Goal: Transaction & Acquisition: Purchase product/service

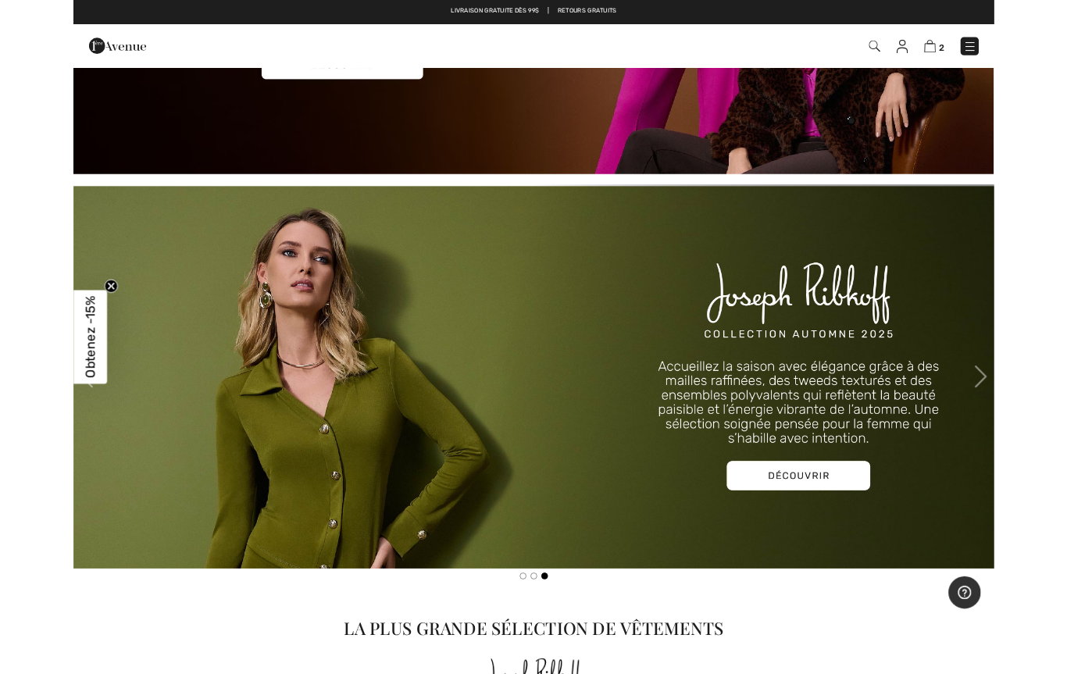
scroll to position [406, 0]
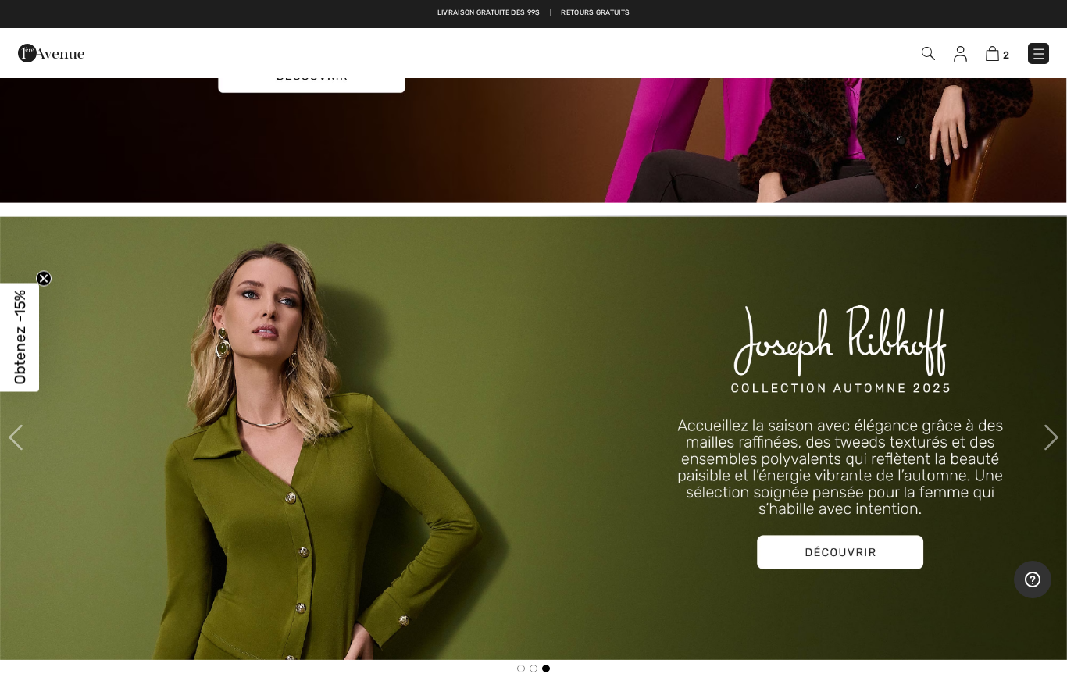
click at [799, 560] on img at bounding box center [533, 437] width 1067 height 445
click at [853, 545] on img at bounding box center [533, 437] width 1067 height 445
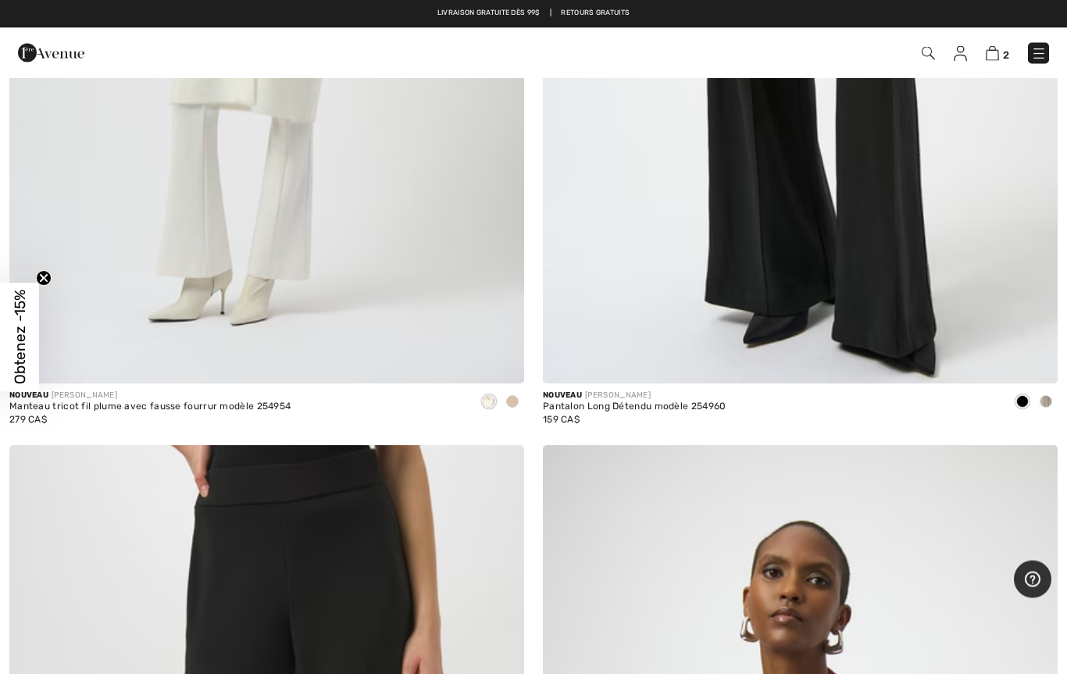
scroll to position [18064, 0]
click at [1039, 50] on img at bounding box center [1040, 54] width 16 height 16
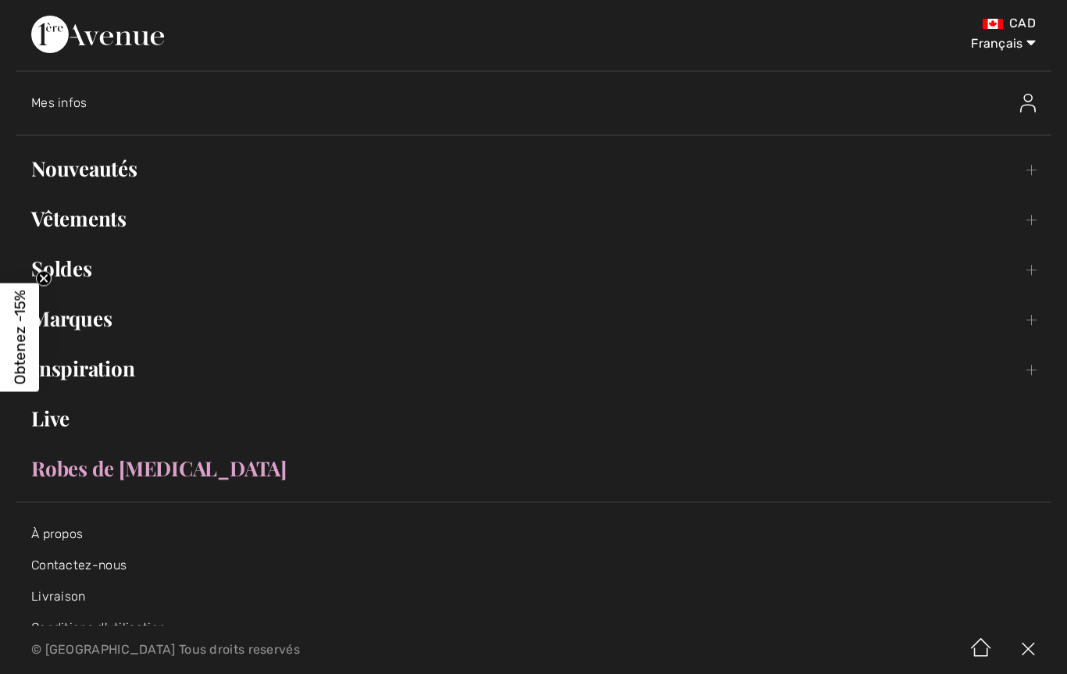
click at [123, 223] on link "Vêtements Toggle submenu" at bounding box center [534, 219] width 1036 height 34
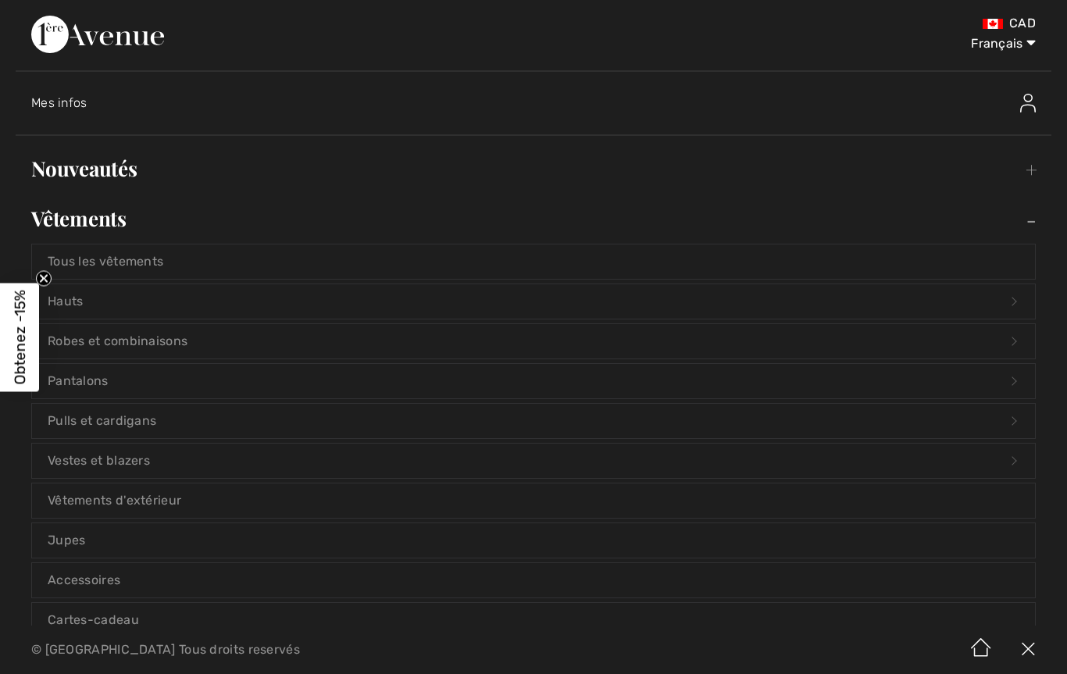
click at [142, 467] on link "Vestes et blazers Open submenu" at bounding box center [533, 461] width 1003 height 34
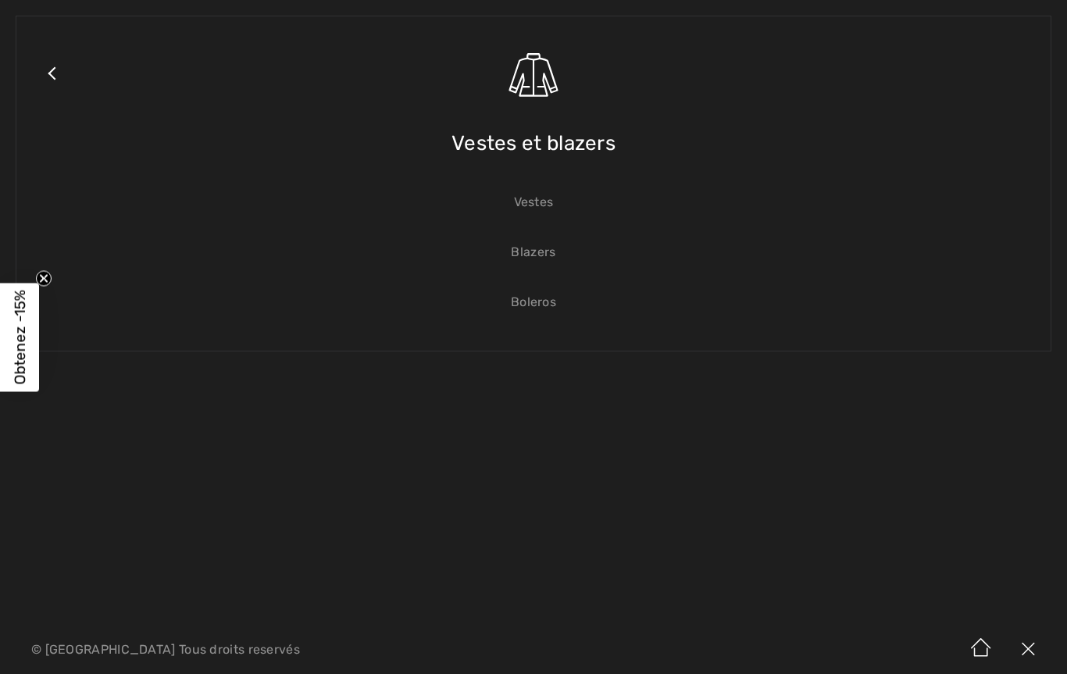
click at [543, 214] on link "Vestes" at bounding box center [533, 202] width 1003 height 34
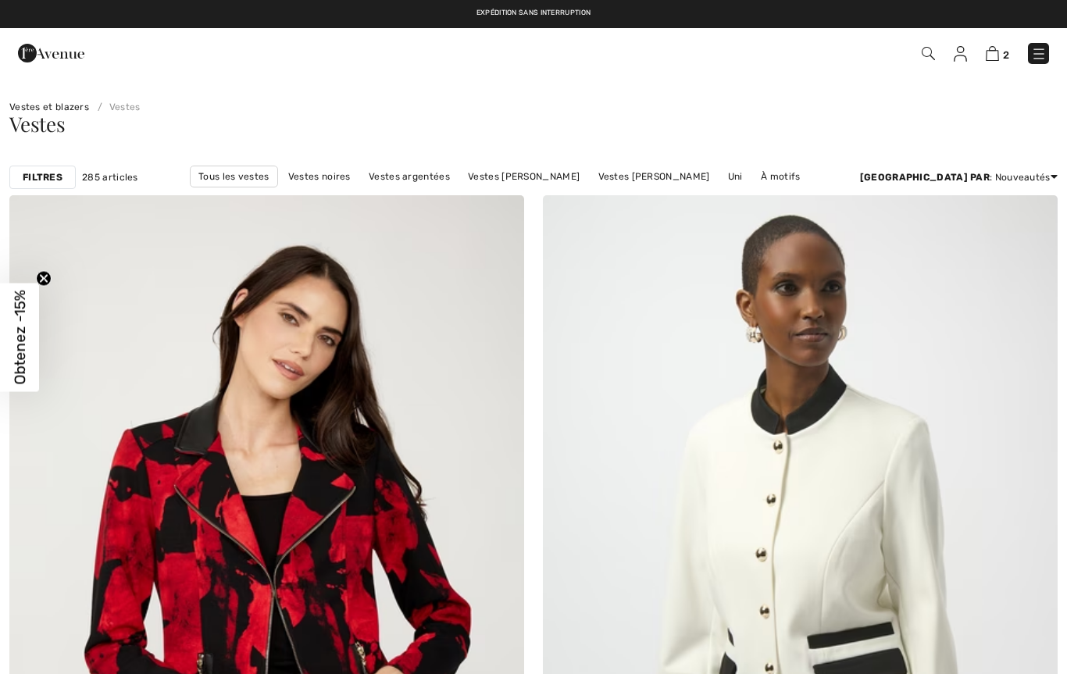
checkbox input "true"
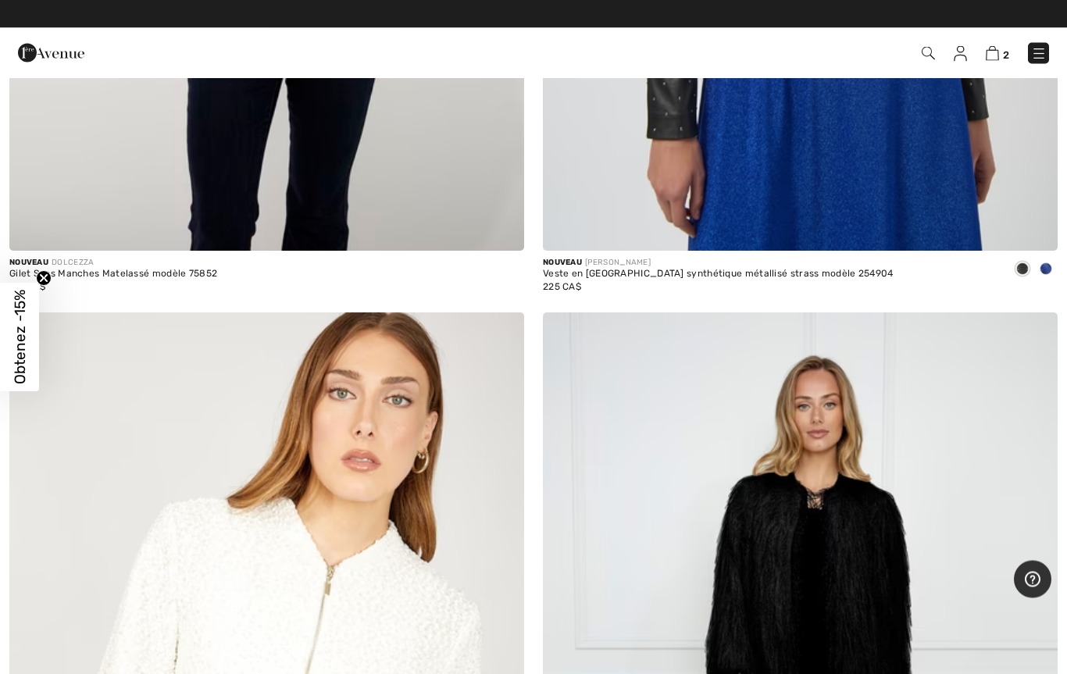
scroll to position [3219, 0]
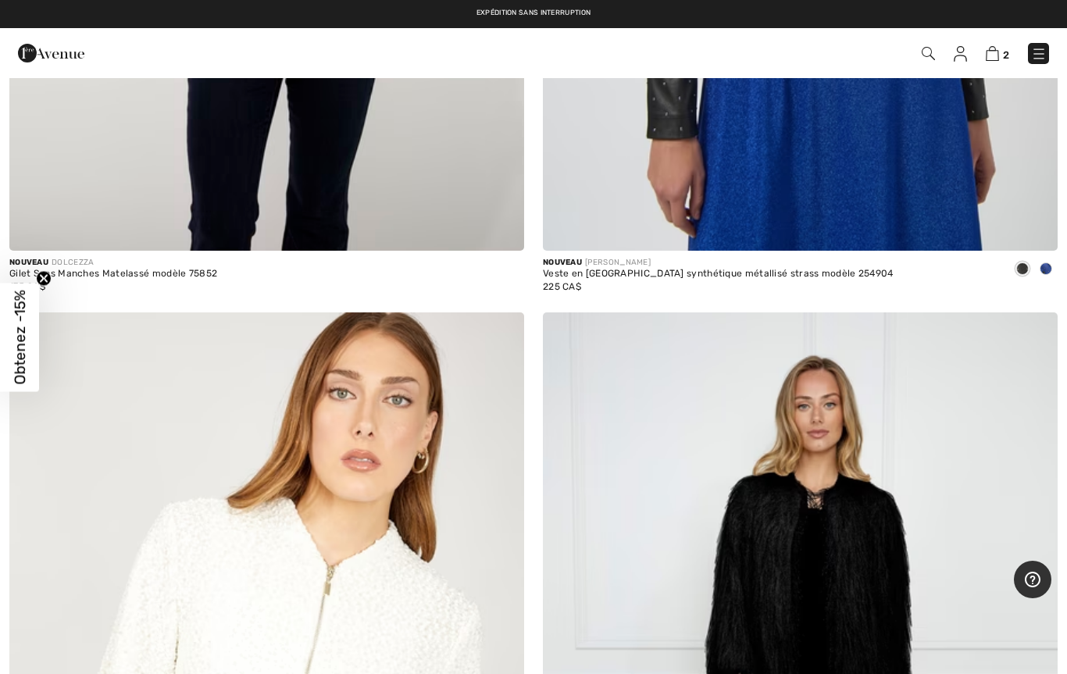
click at [1032, 54] on img at bounding box center [1040, 54] width 16 height 16
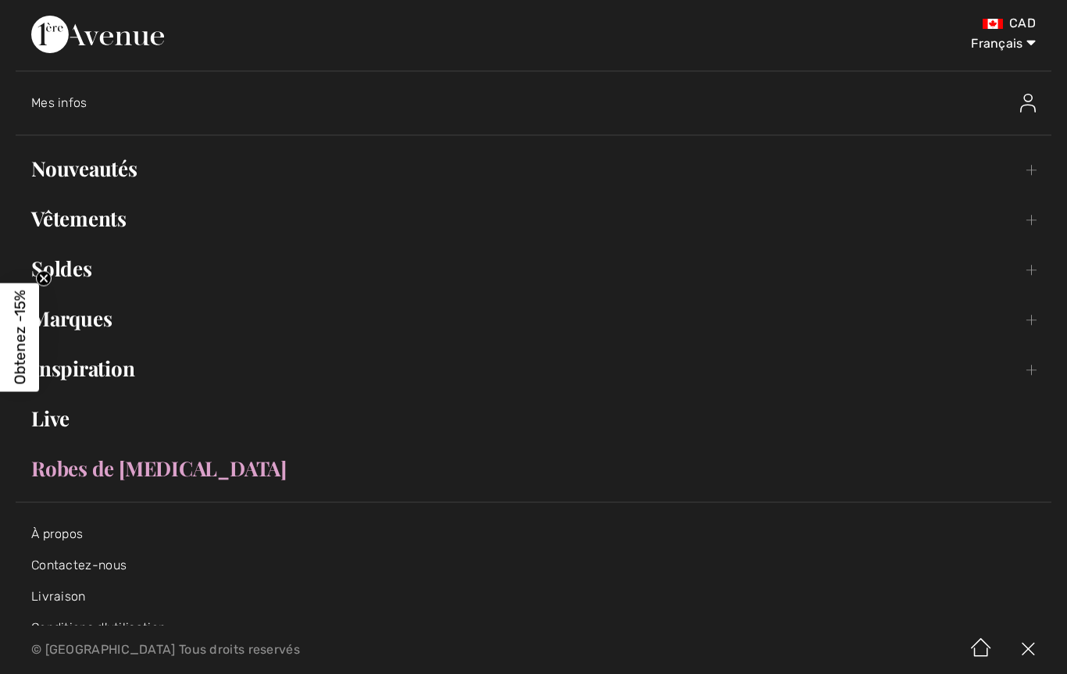
click at [108, 224] on link "Vêtements Toggle submenu" at bounding box center [534, 219] width 1036 height 34
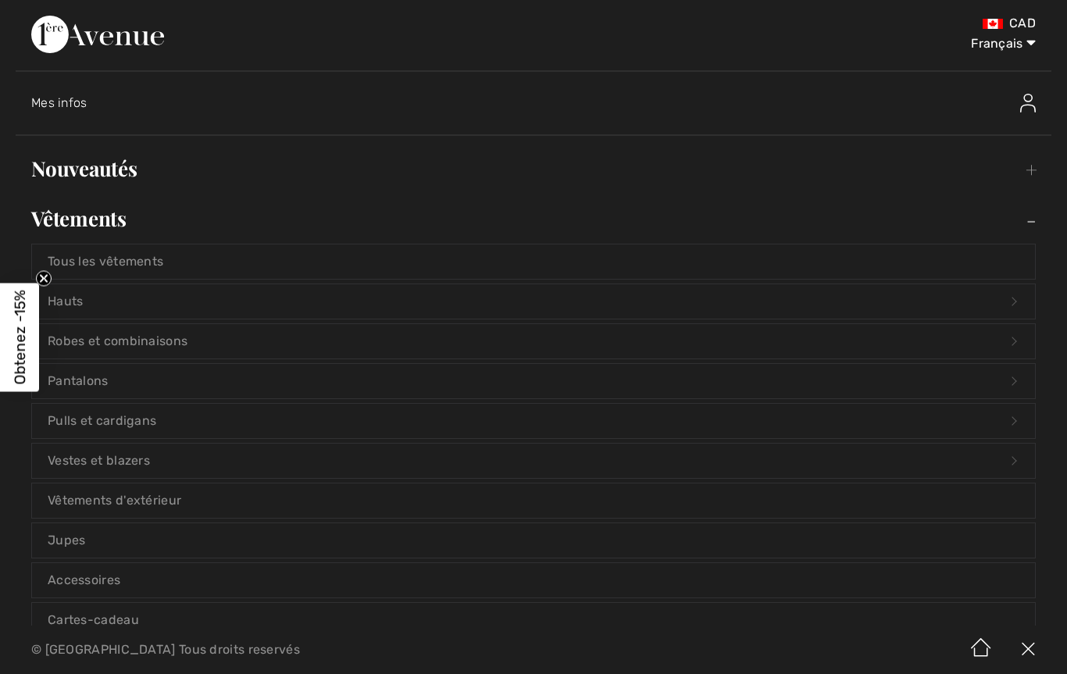
click at [77, 299] on link "Hauts Open submenu" at bounding box center [533, 301] width 1003 height 34
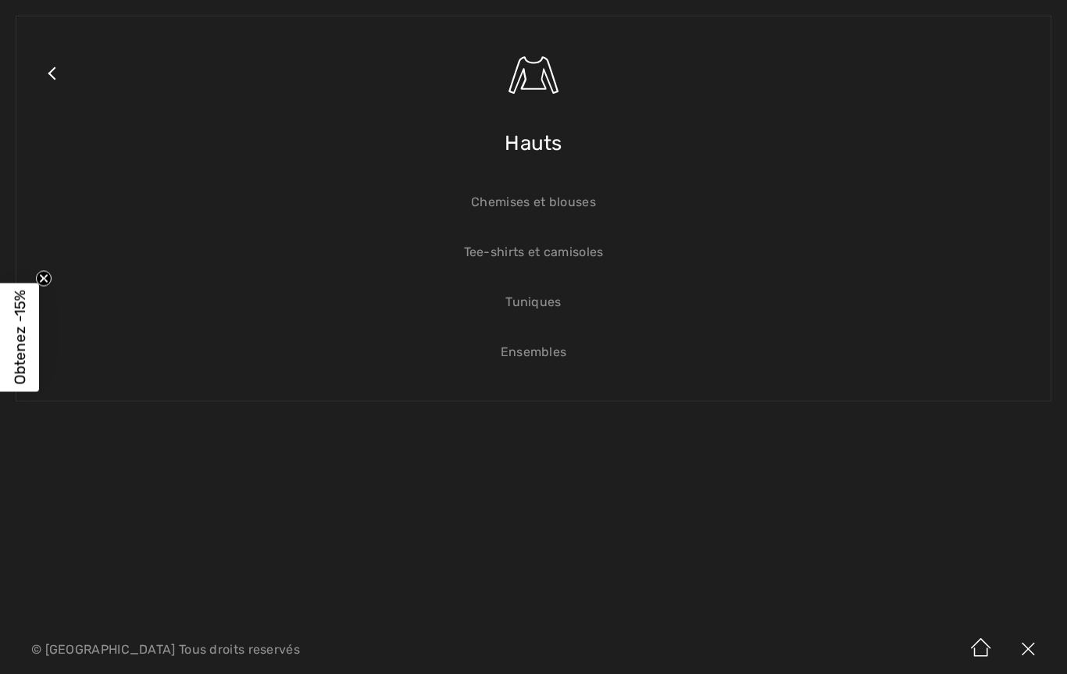
click at [598, 261] on link "Tee-shirts et camisoles" at bounding box center [533, 252] width 1003 height 34
click at [579, 251] on link "Tee-shirts et camisoles" at bounding box center [533, 252] width 1003 height 34
click at [582, 256] on link "Tee-shirts et camisoles" at bounding box center [533, 252] width 1003 height 34
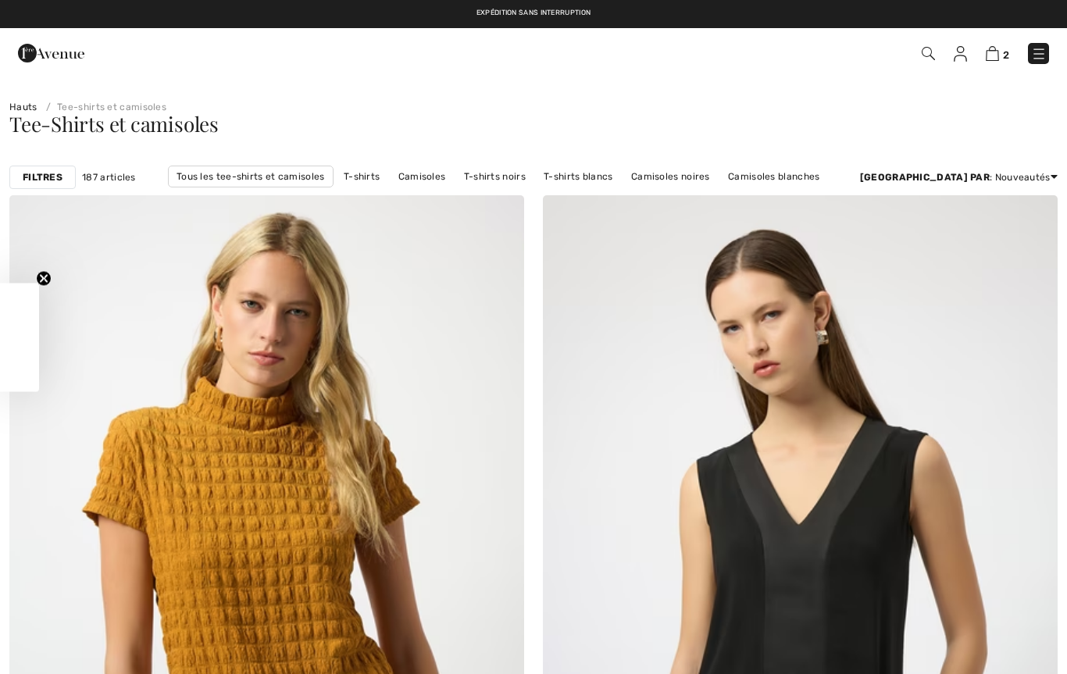
checkbox input "true"
click at [45, 177] on strong "Filtres" at bounding box center [43, 177] width 40 height 14
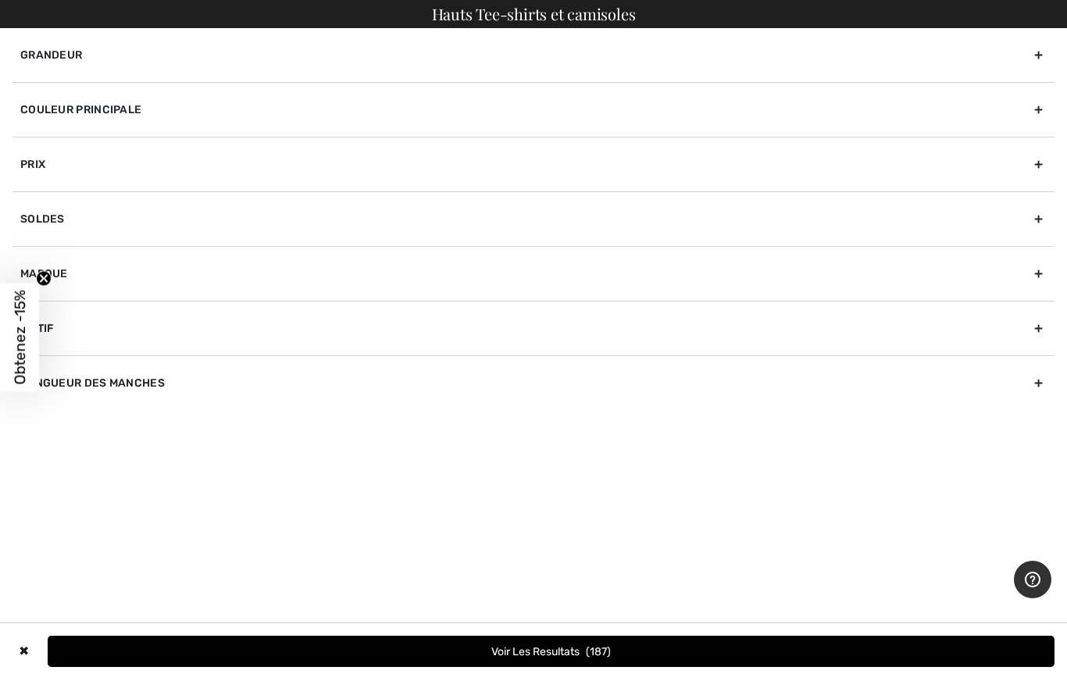
click at [68, 270] on div "Marque" at bounding box center [534, 273] width 1042 height 55
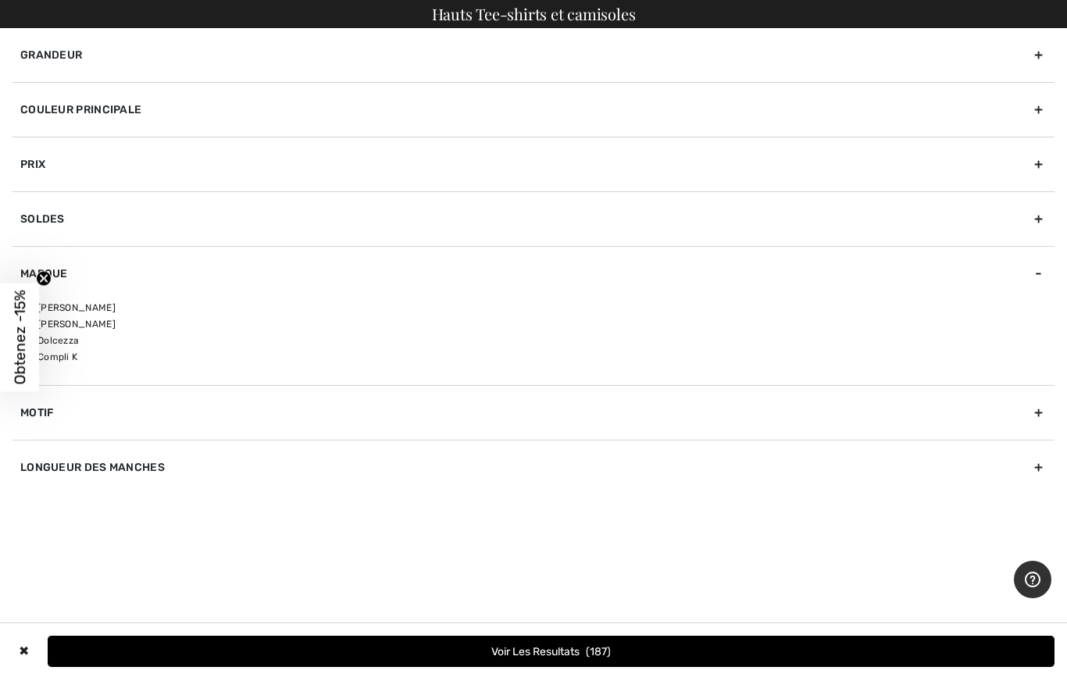
click at [48, 278] on circle "Close teaser" at bounding box center [44, 278] width 15 height 15
click at [29, 306] on input"] "[PERSON_NAME]" at bounding box center [26, 308] width 12 height 12
checkbox input"] "true"
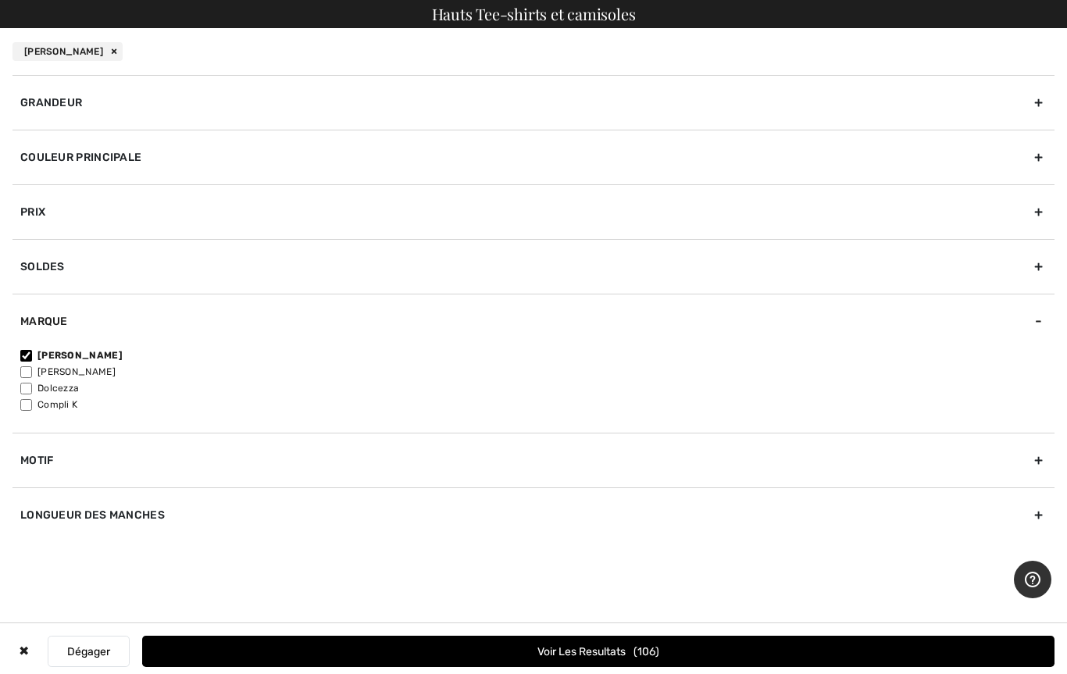
click at [470, 660] on button "Voir les resultats 106" at bounding box center [598, 651] width 913 height 31
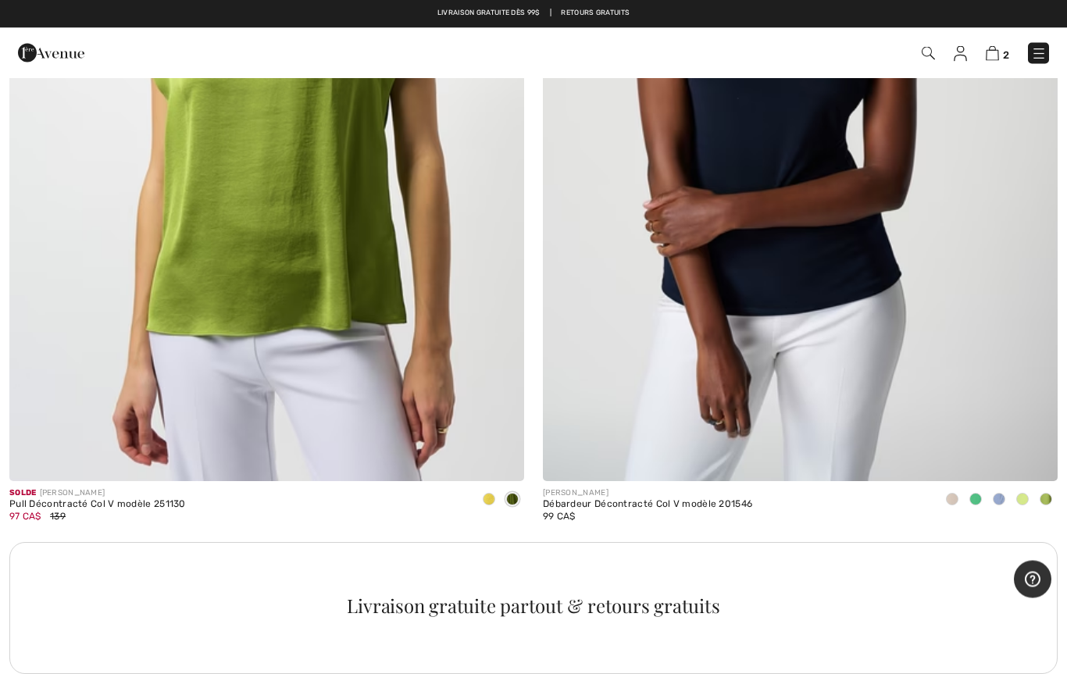
scroll to position [20138, 0]
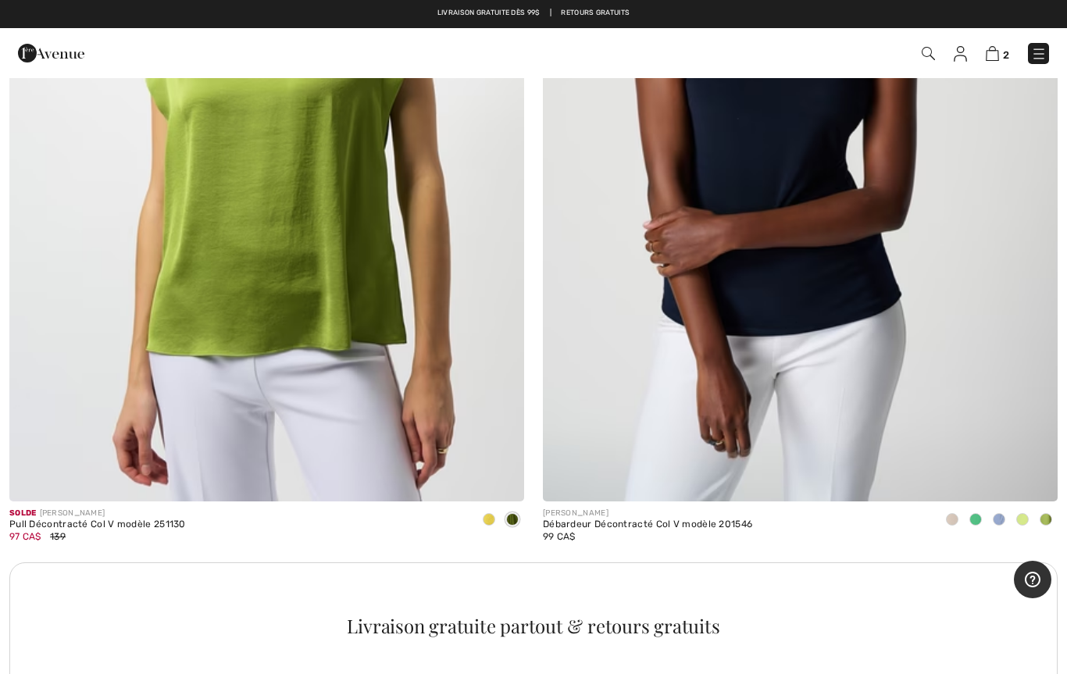
click at [1041, 54] on img at bounding box center [1040, 54] width 16 height 16
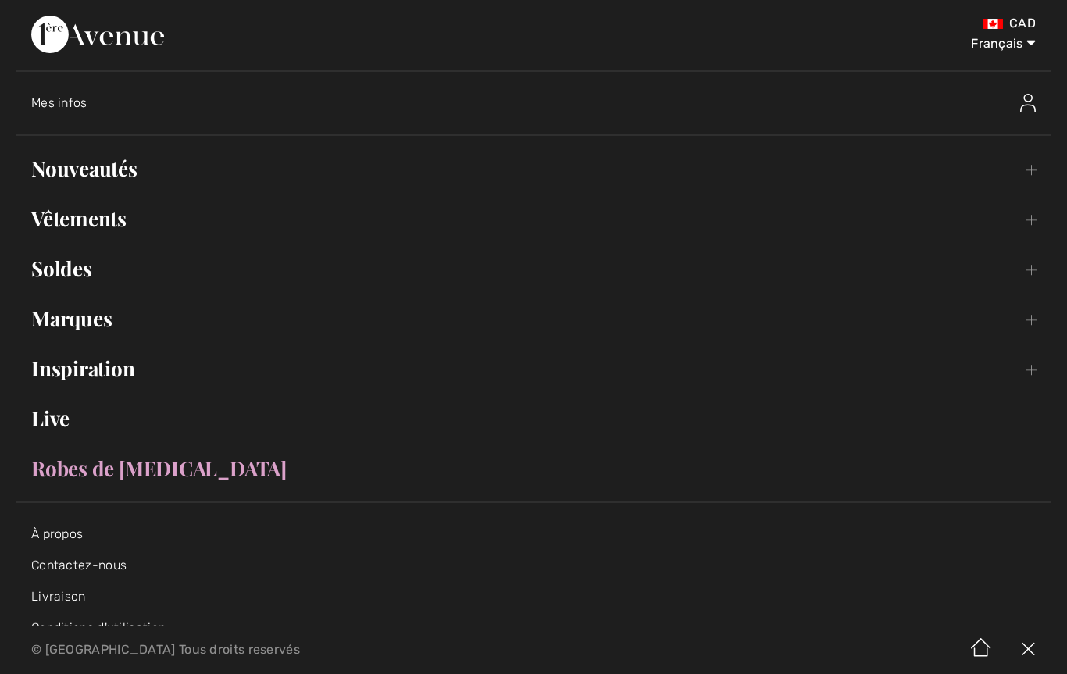
click at [104, 228] on link "Vêtements Toggle submenu" at bounding box center [534, 219] width 1036 height 34
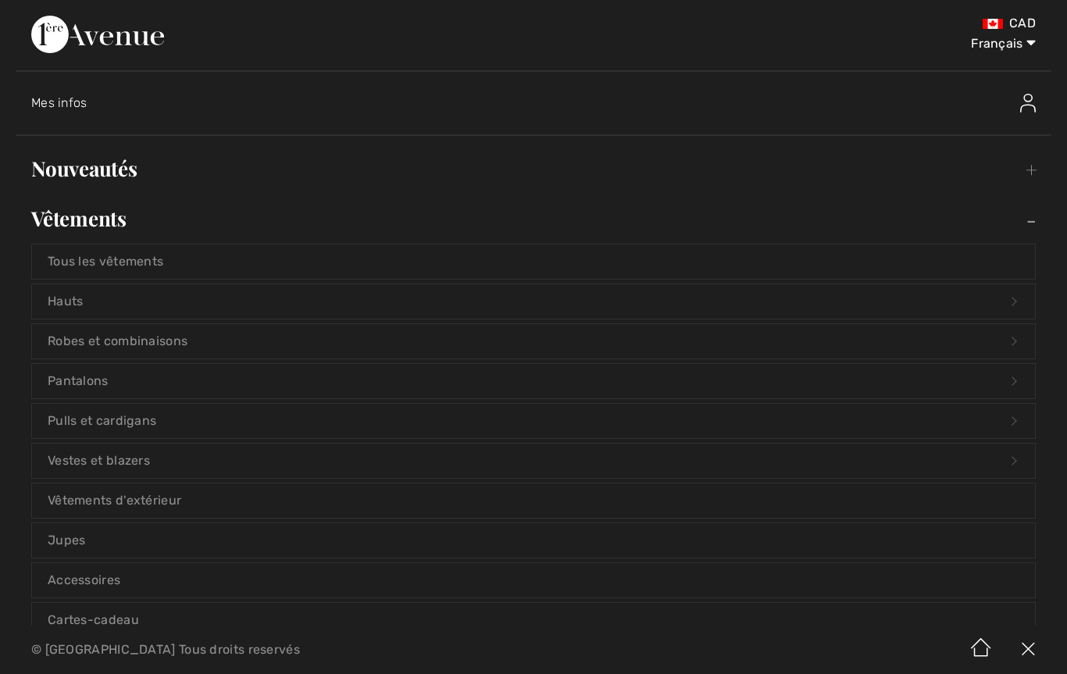
click at [125, 424] on link "Pulls et cardigans Open submenu" at bounding box center [533, 421] width 1003 height 34
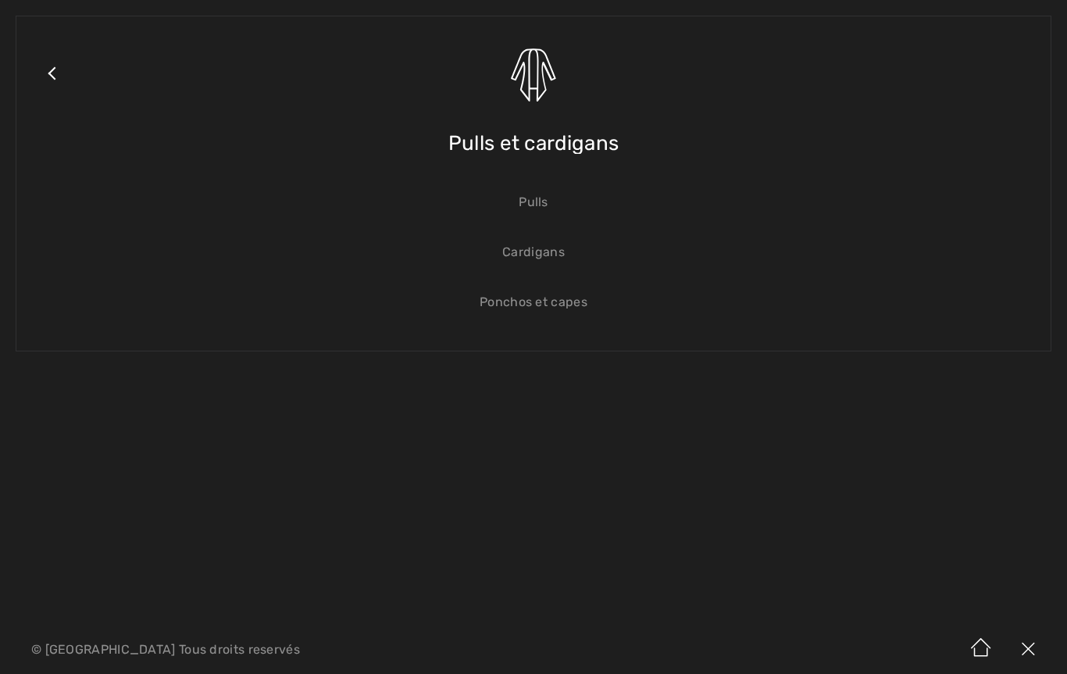
click at [546, 202] on link "Pulls" at bounding box center [533, 202] width 1003 height 34
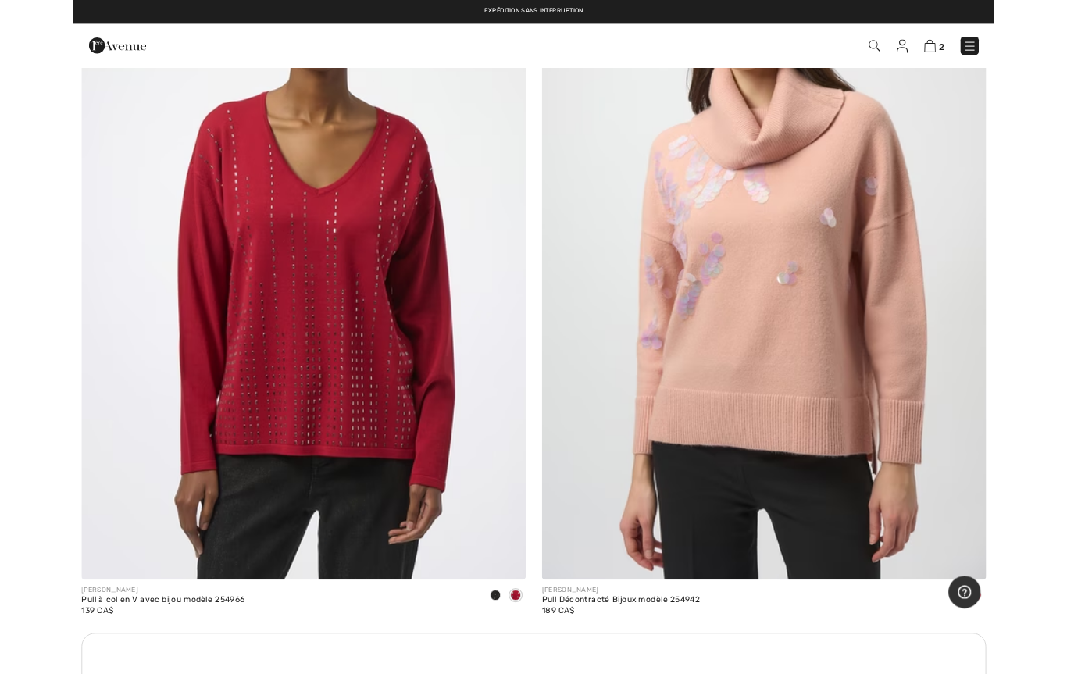
scroll to position [4453, 0]
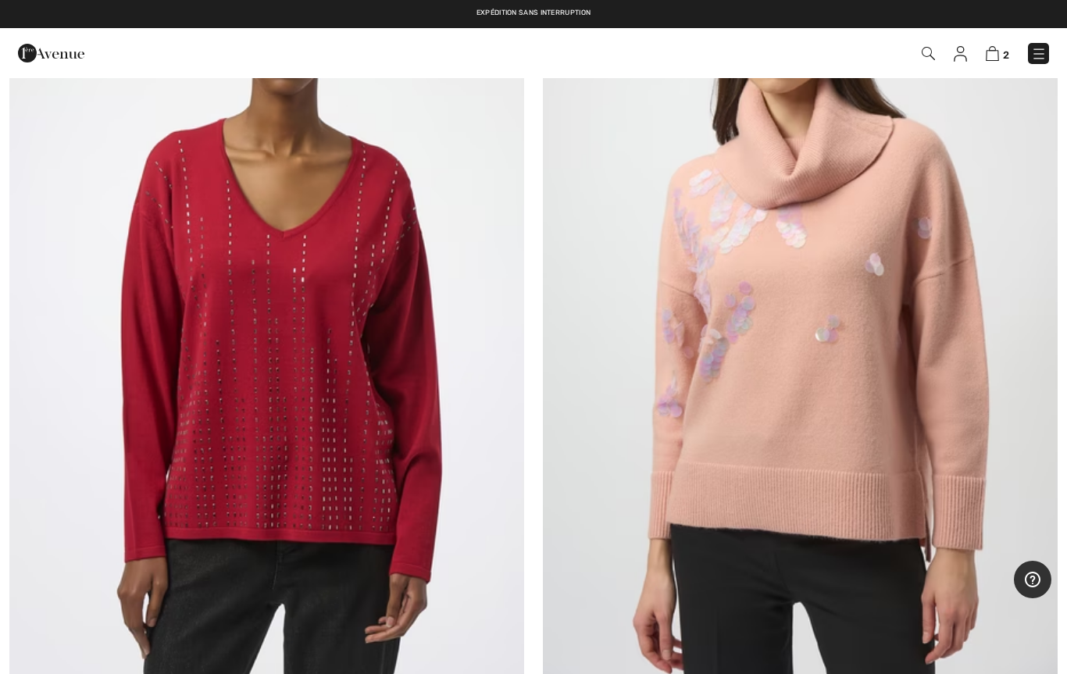
click at [335, 477] on img at bounding box center [266, 298] width 515 height 773
click at [359, 462] on img at bounding box center [266, 298] width 515 height 773
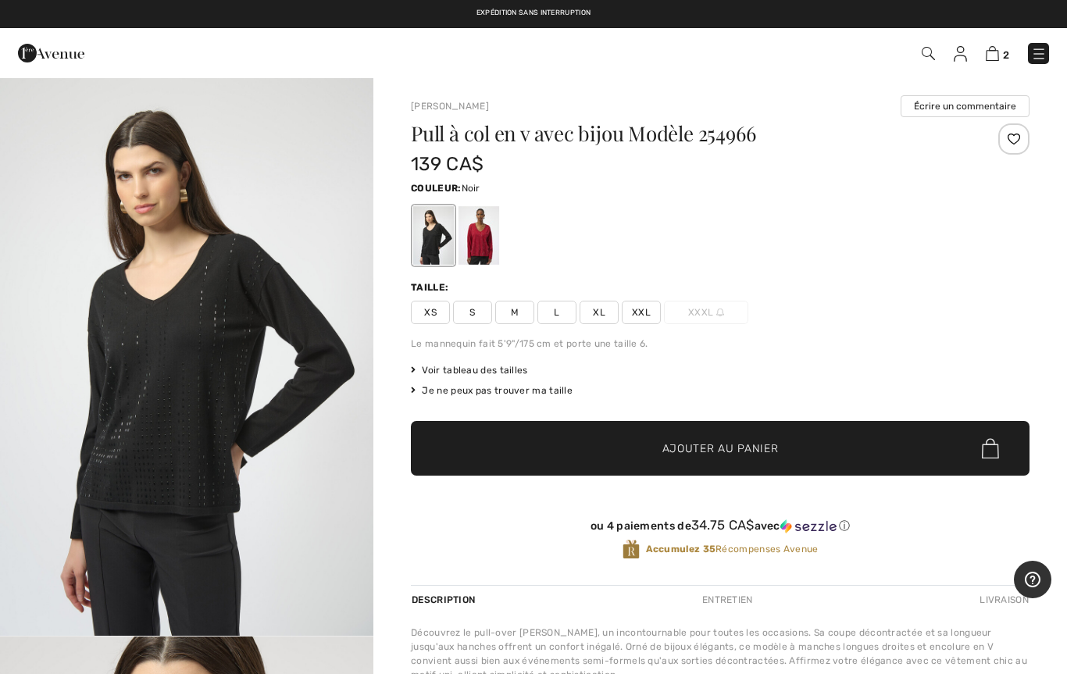
click at [487, 253] on div at bounding box center [479, 235] width 41 height 59
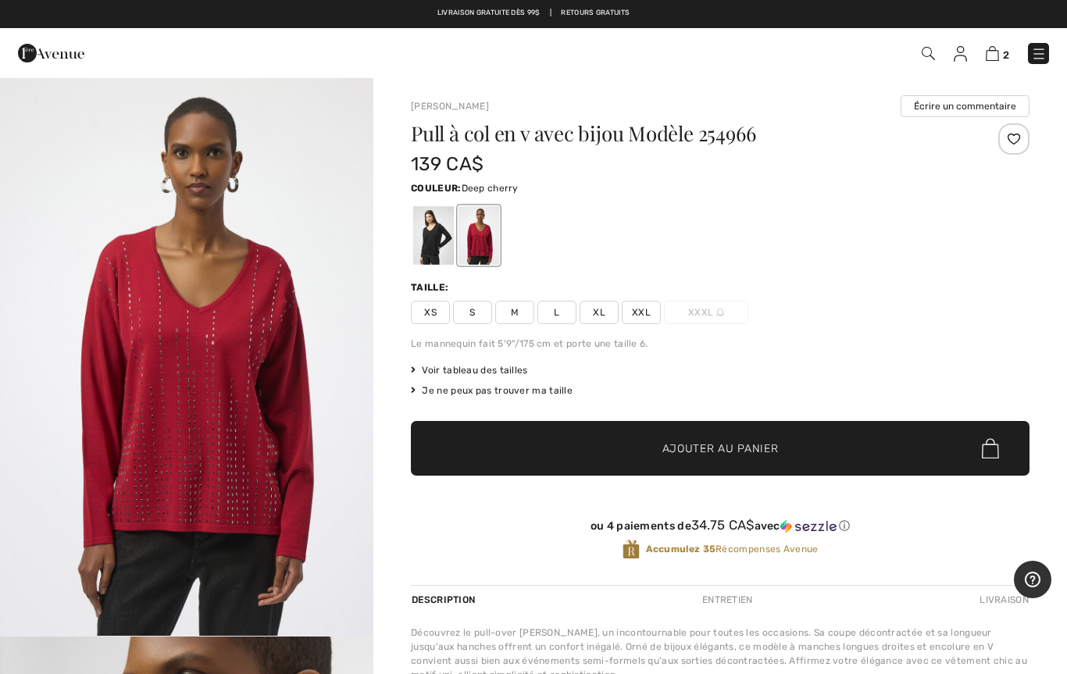
click at [562, 315] on span "L" at bounding box center [557, 312] width 39 height 23
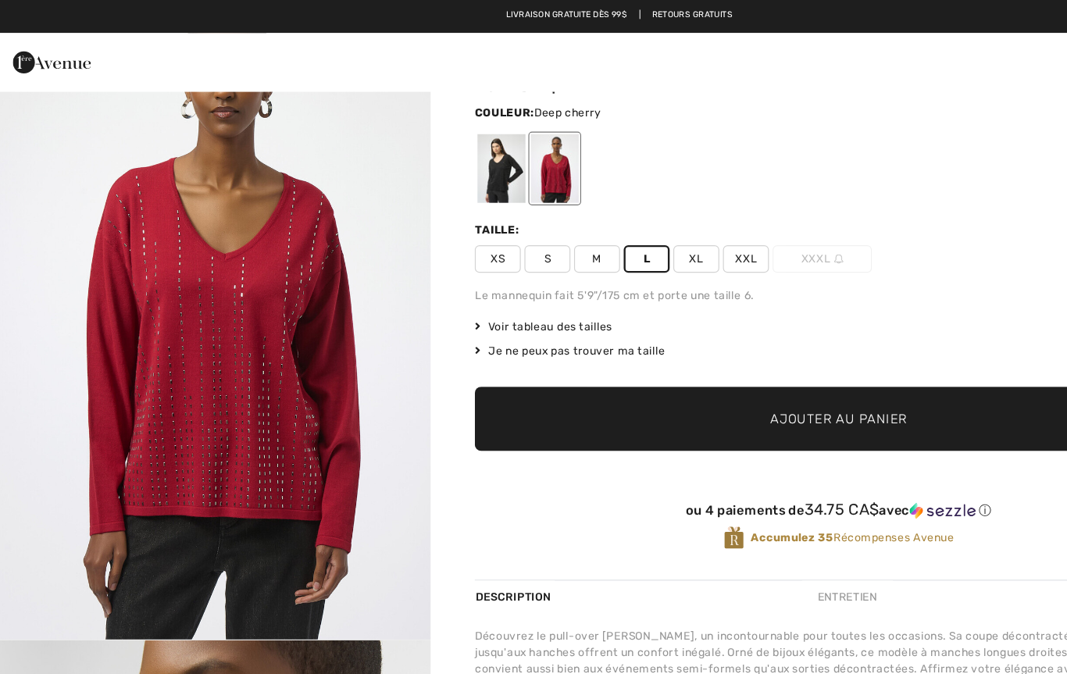
scroll to position [82, 0]
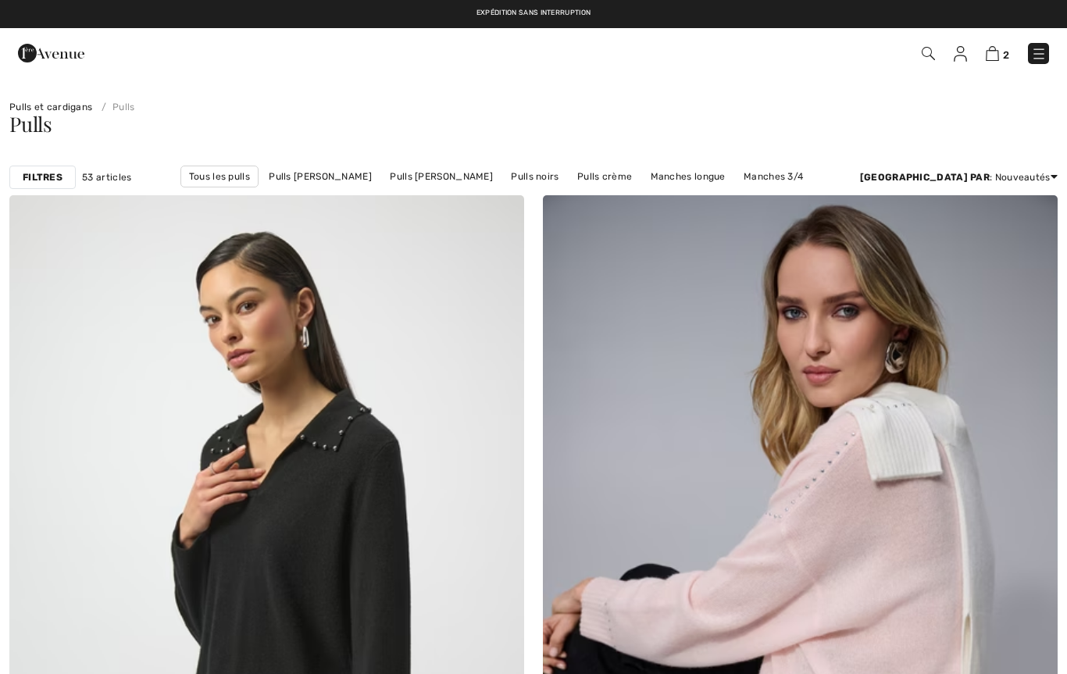
checkbox input "true"
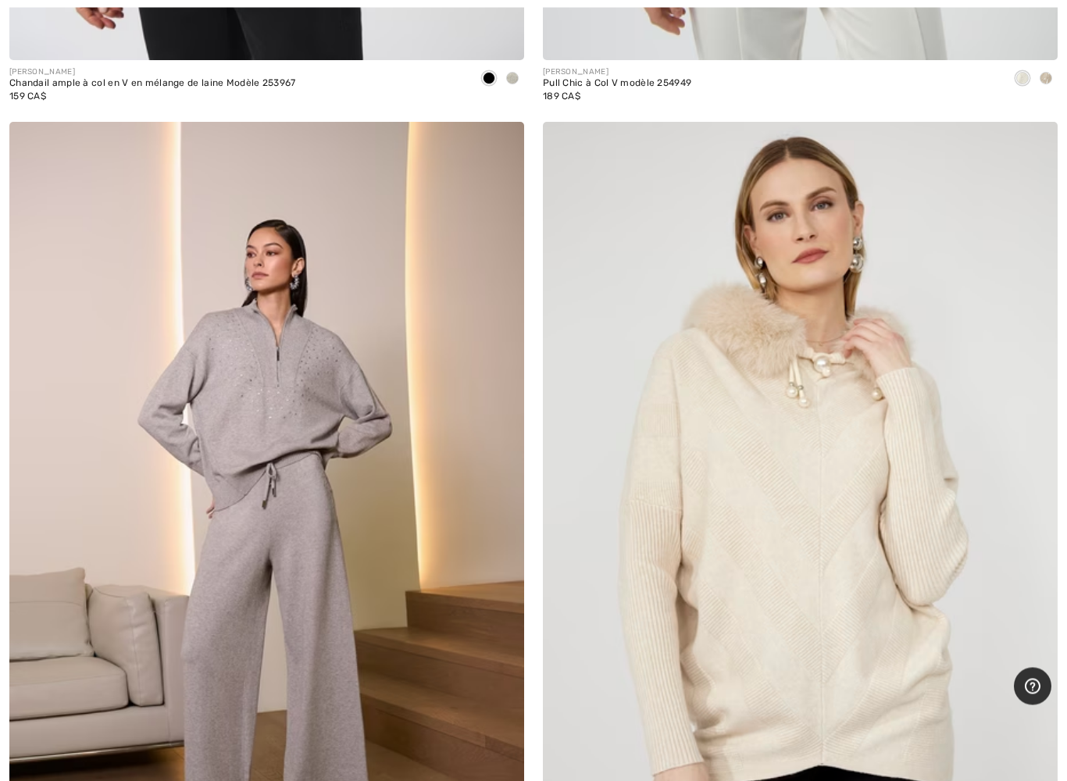
scroll to position [6075, 0]
click at [332, 524] on img at bounding box center [266, 508] width 515 height 773
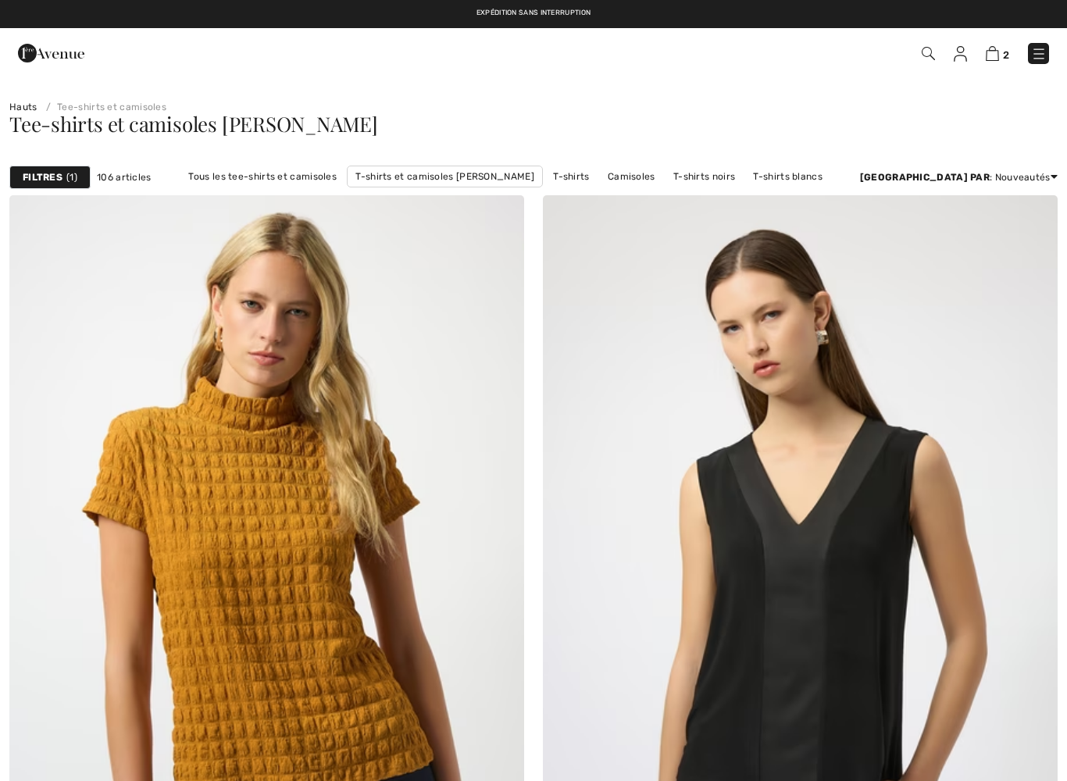
checkbox input "true"
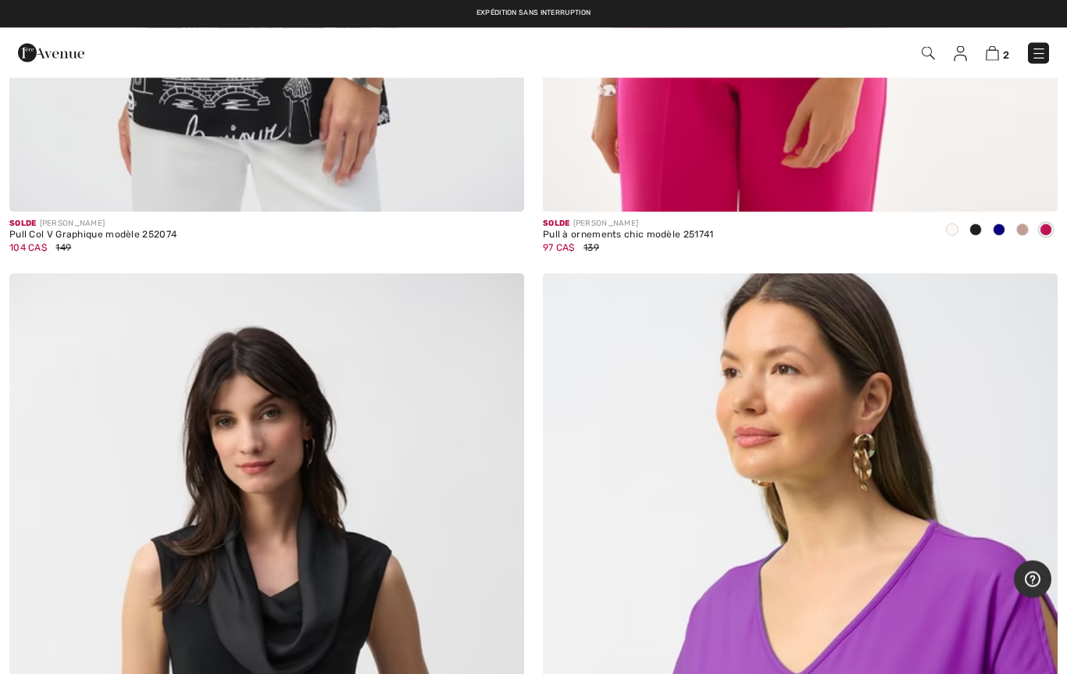
scroll to position [18705, 0]
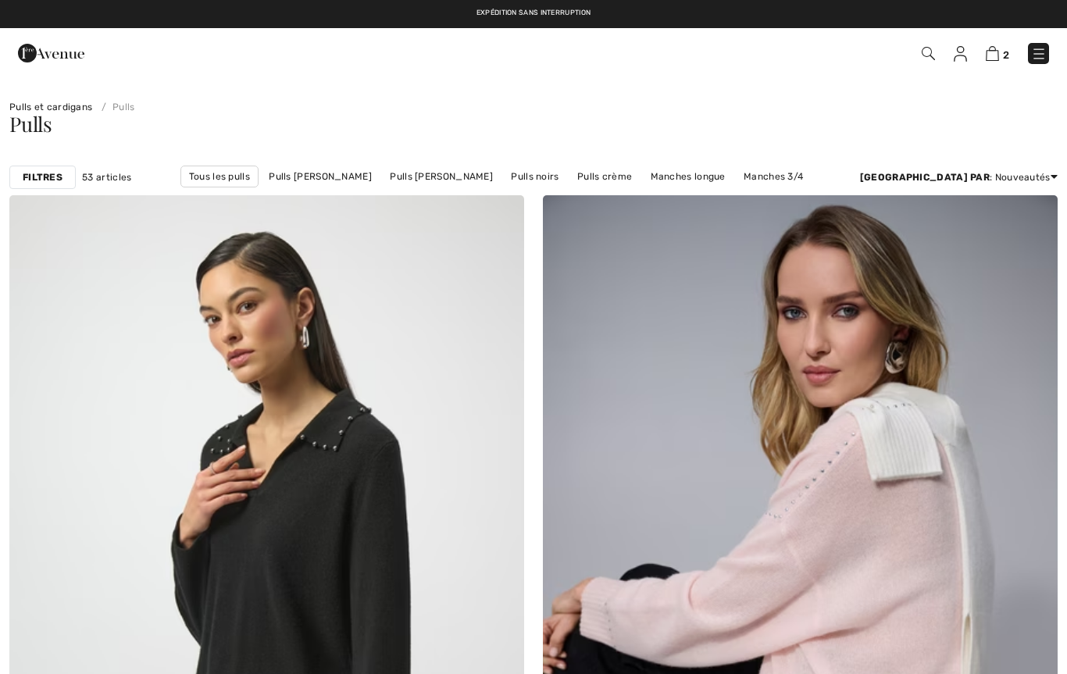
checkbox input "true"
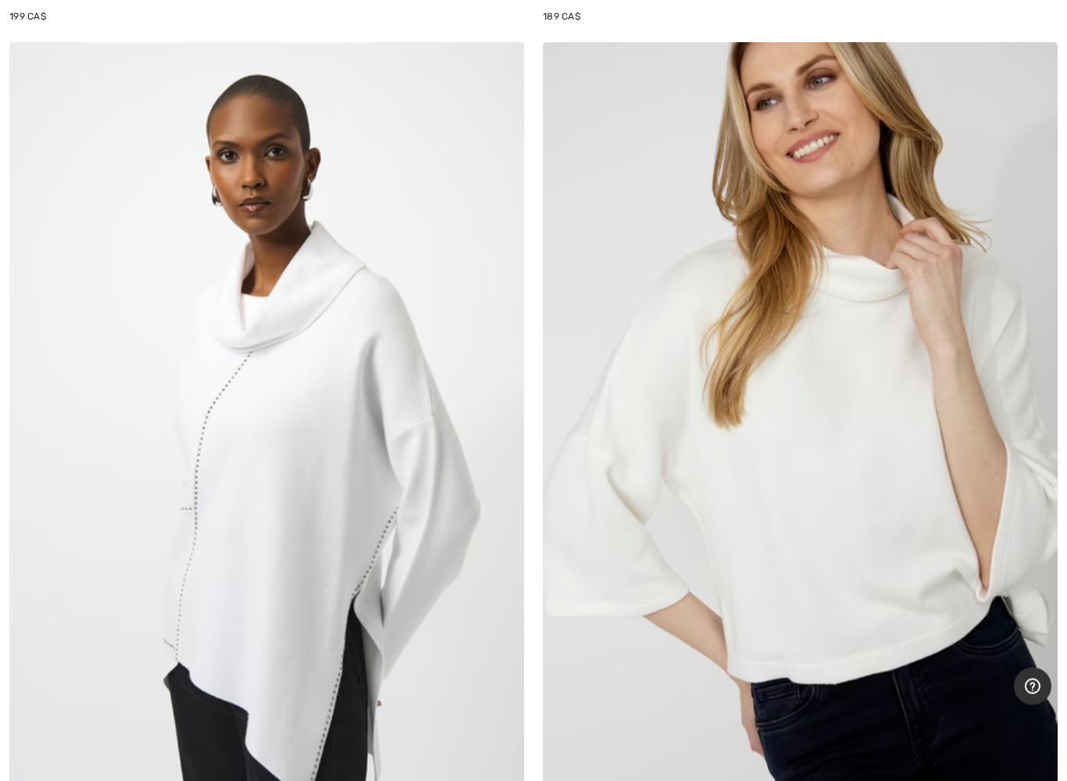
scroll to position [7822, 0]
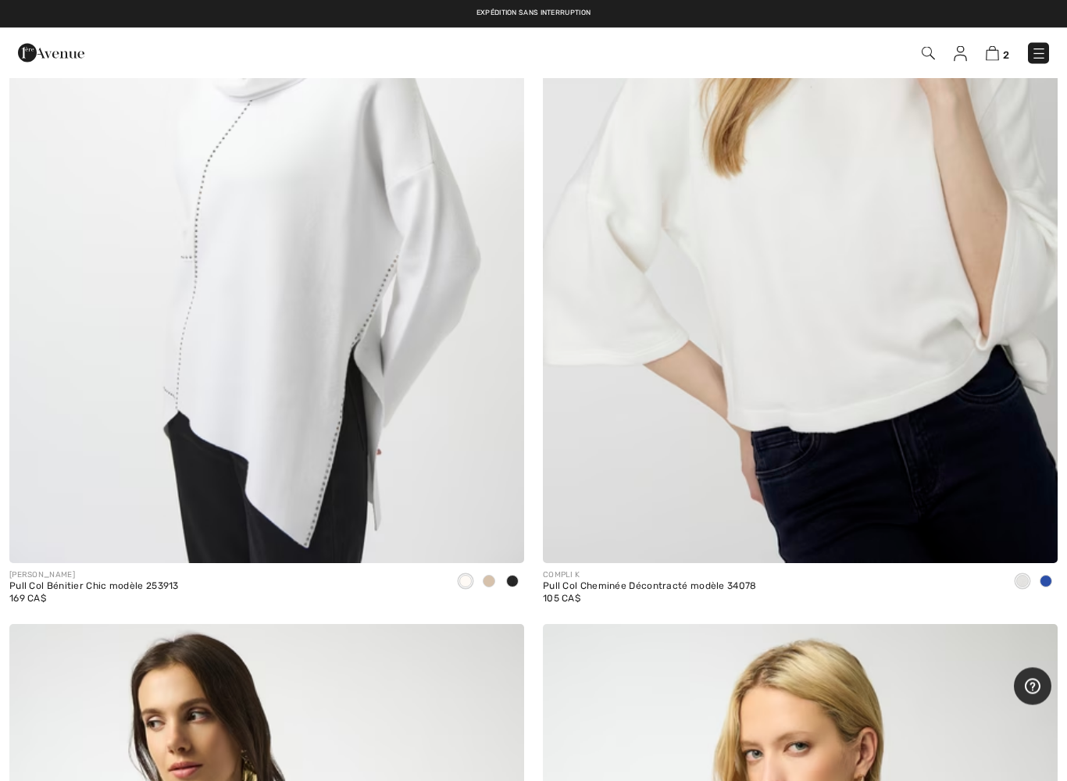
click at [492, 570] on div at bounding box center [488, 583] width 23 height 26
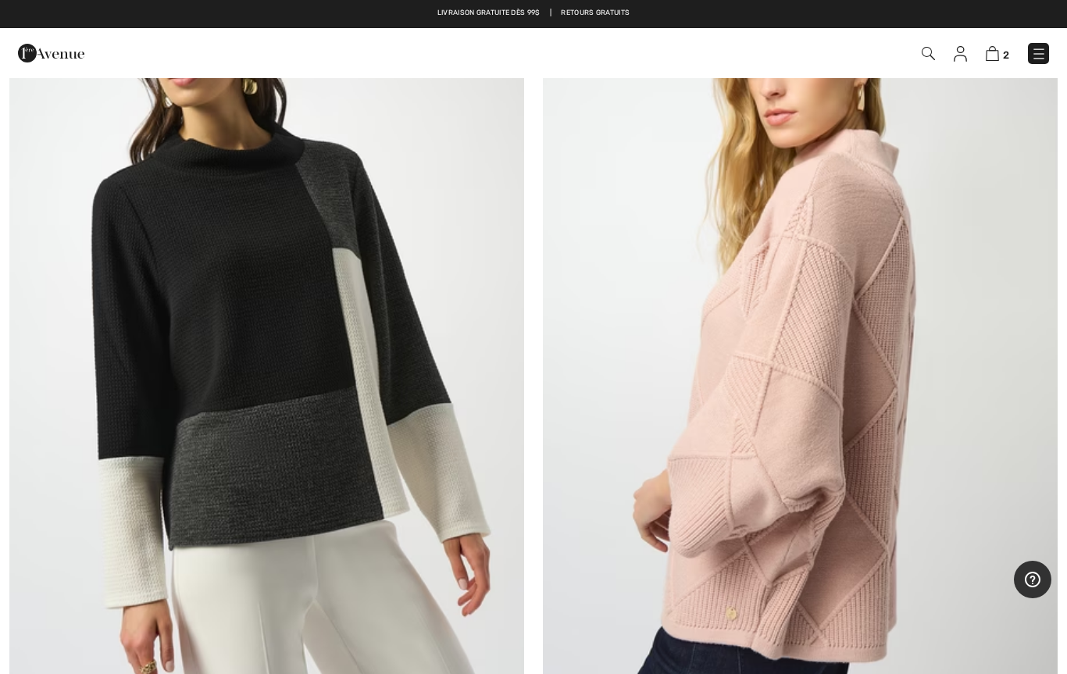
scroll to position [8747, 0]
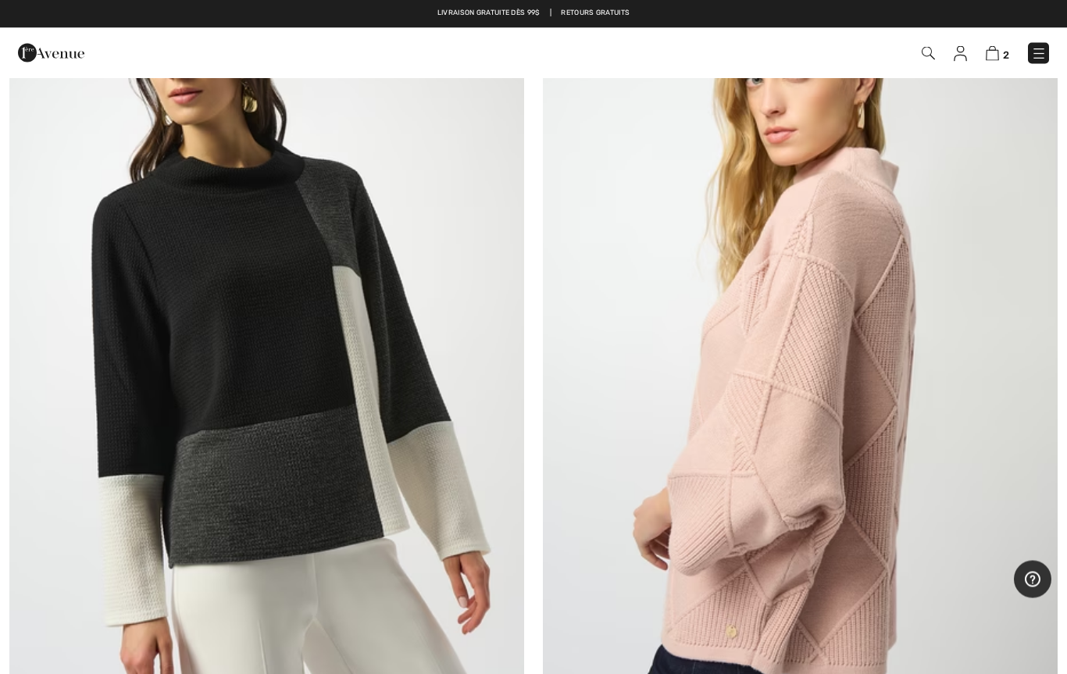
click at [495, 588] on img at bounding box center [266, 337] width 515 height 773
click at [810, 366] on img at bounding box center [800, 337] width 515 height 773
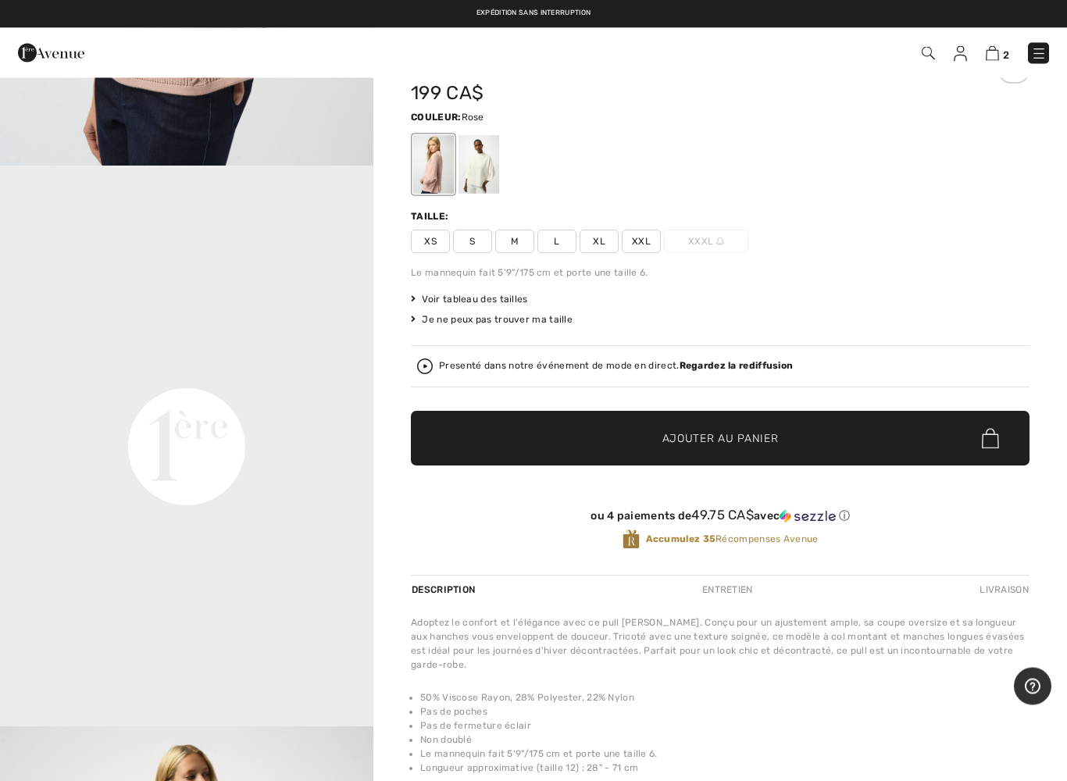
scroll to position [71, 0]
click at [474, 181] on div at bounding box center [479, 164] width 41 height 59
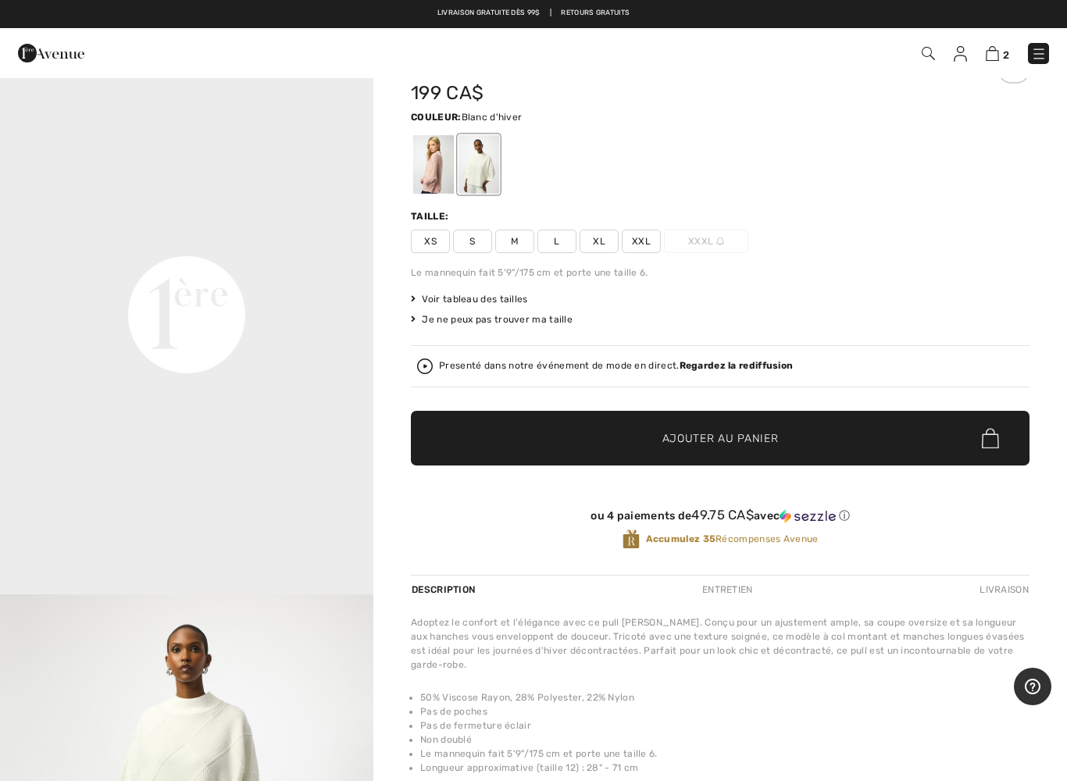
scroll to position [1092, 0]
click at [558, 242] on span "L" at bounding box center [557, 241] width 39 height 23
click at [796, 438] on span "✔ Ajouté au panier Ajouter au panier" at bounding box center [720, 438] width 619 height 55
click at [425, 181] on div at bounding box center [433, 164] width 41 height 59
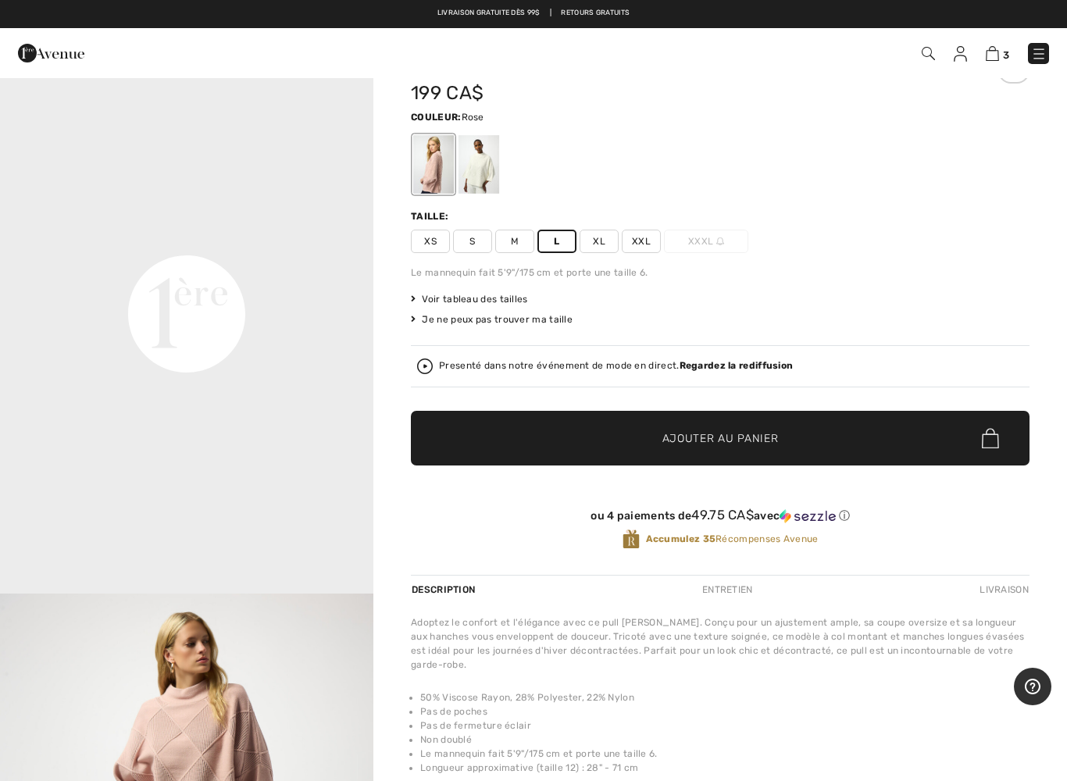
scroll to position [0, 0]
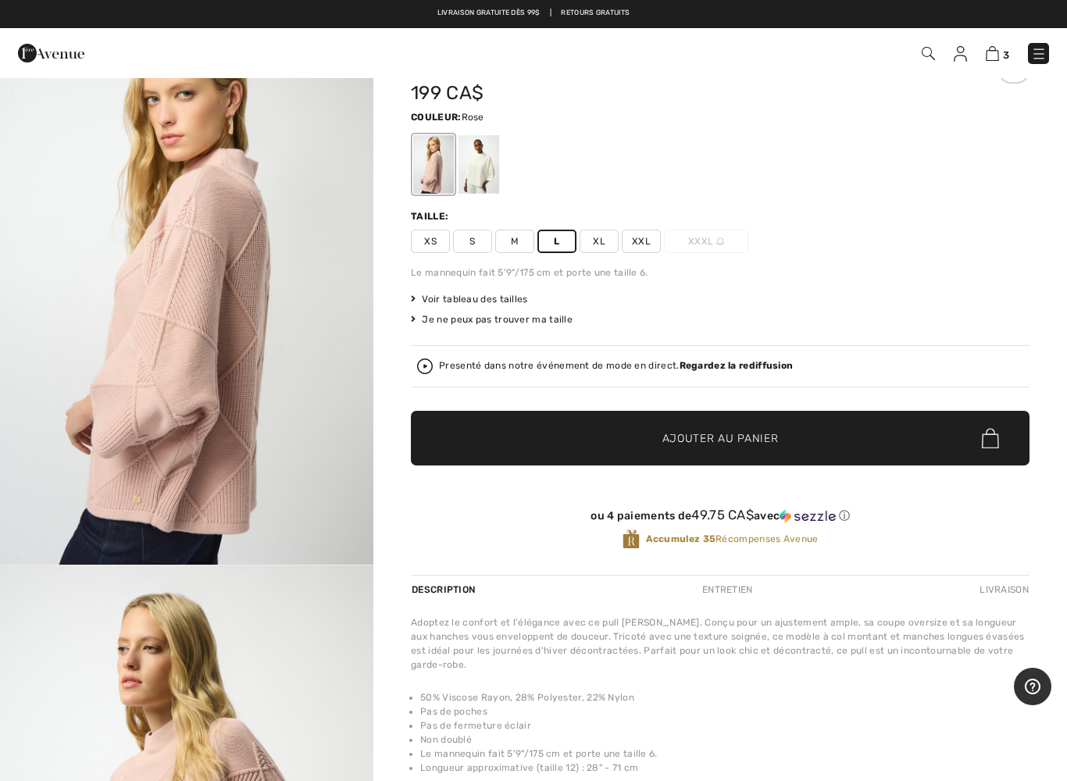
click at [704, 445] on span "Ajouter au panier" at bounding box center [721, 439] width 116 height 16
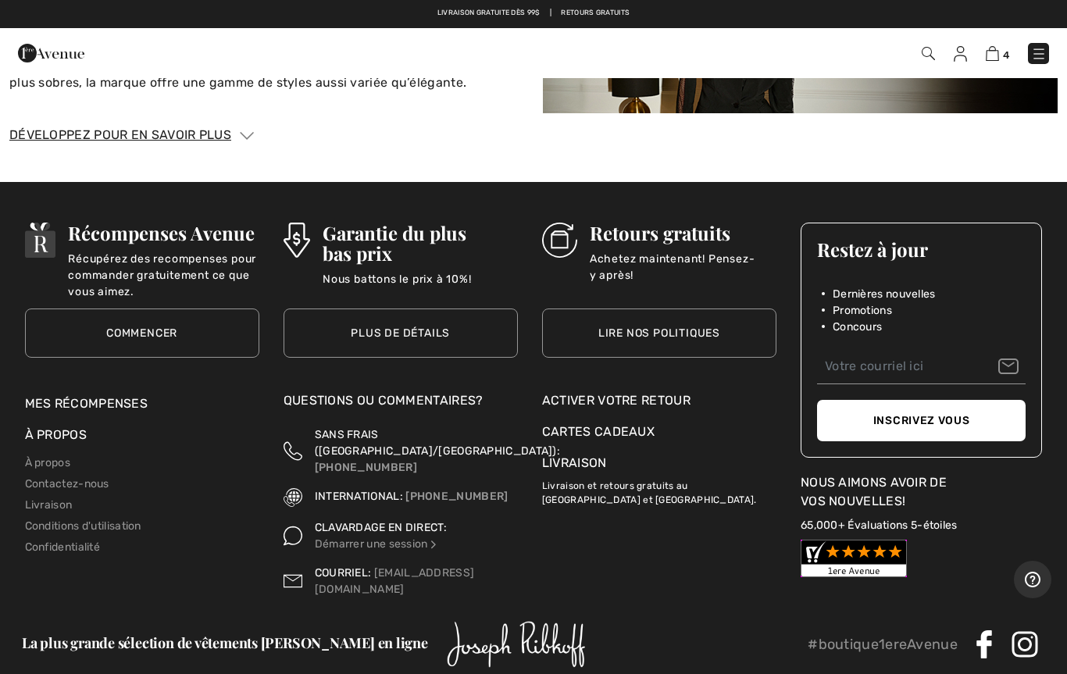
scroll to position [2349, 0]
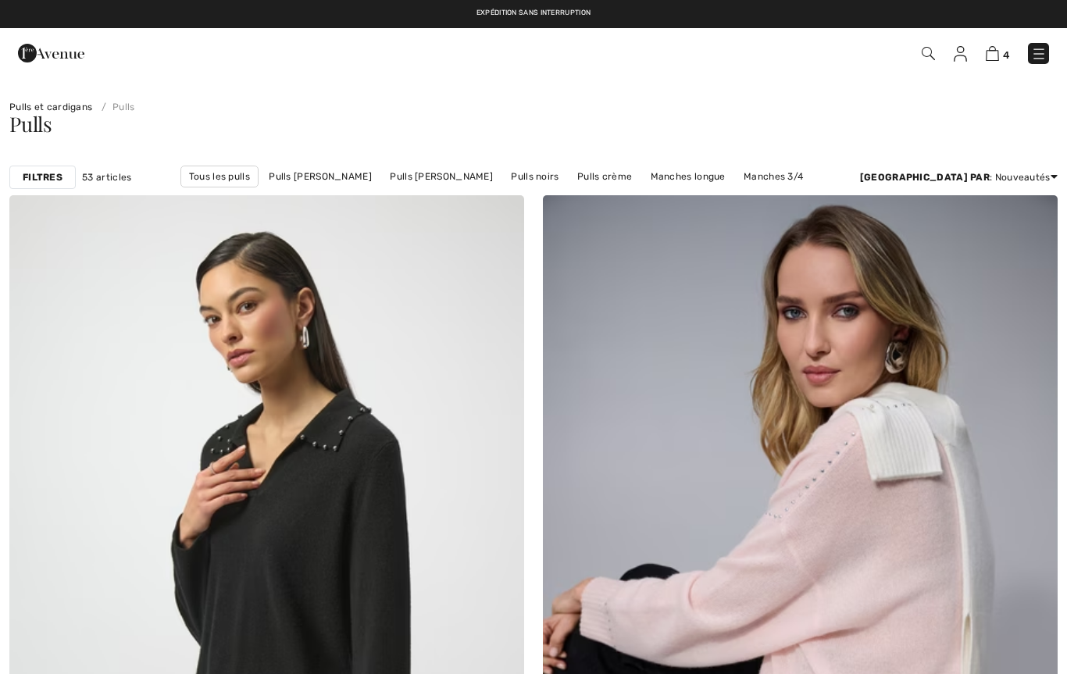
checkbox input "true"
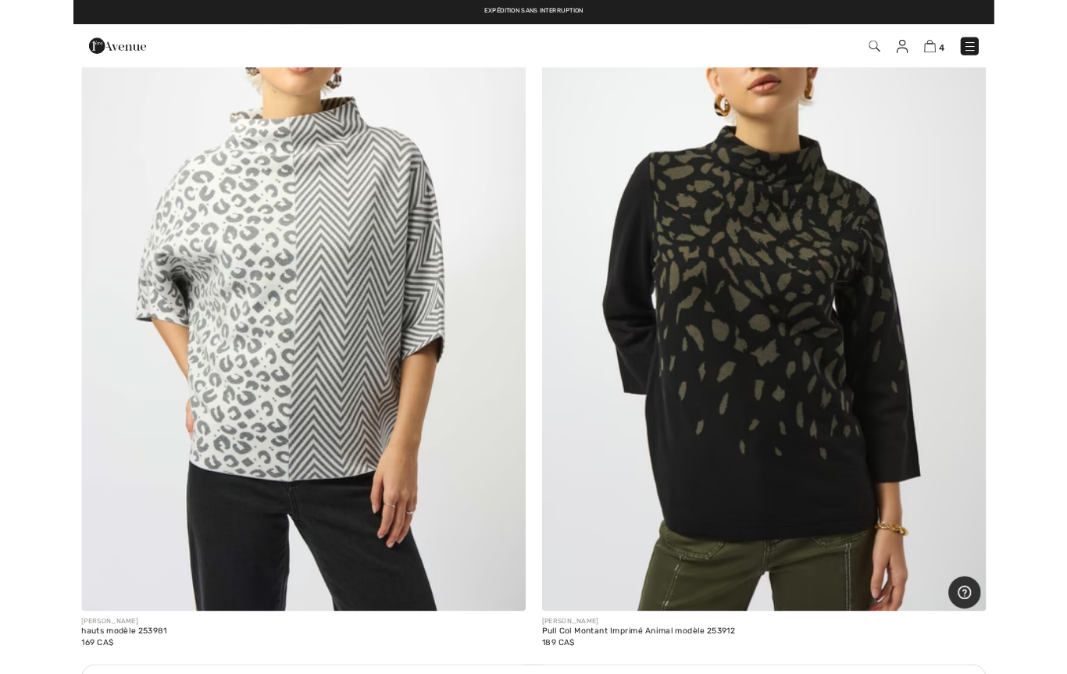
scroll to position [9595, 0]
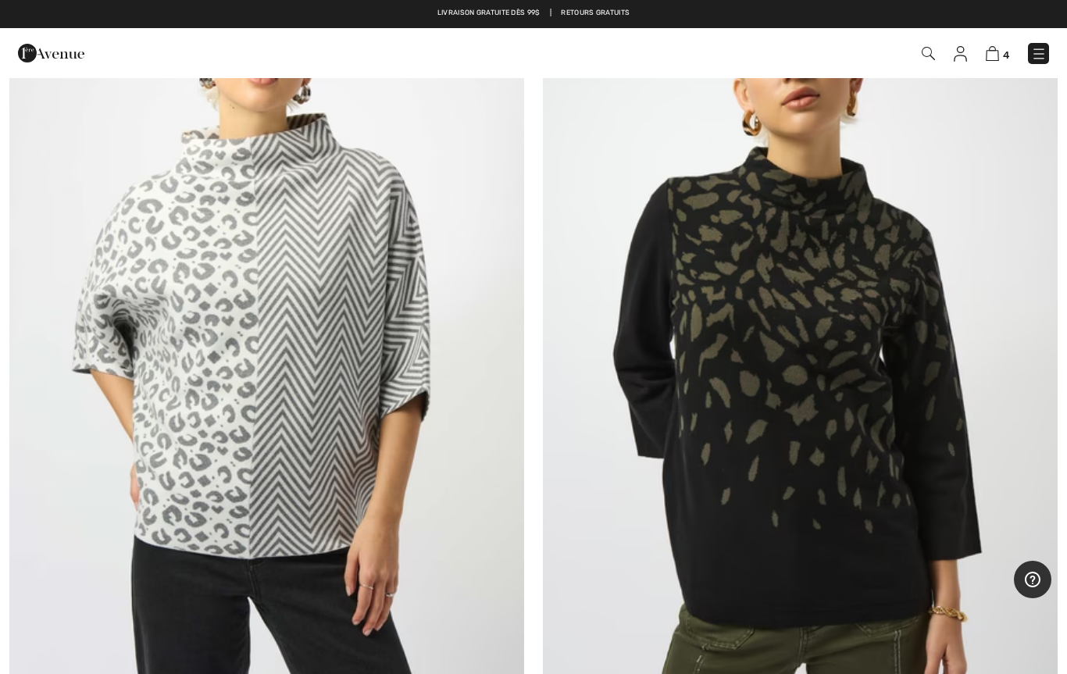
click at [295, 467] on img at bounding box center [266, 323] width 515 height 773
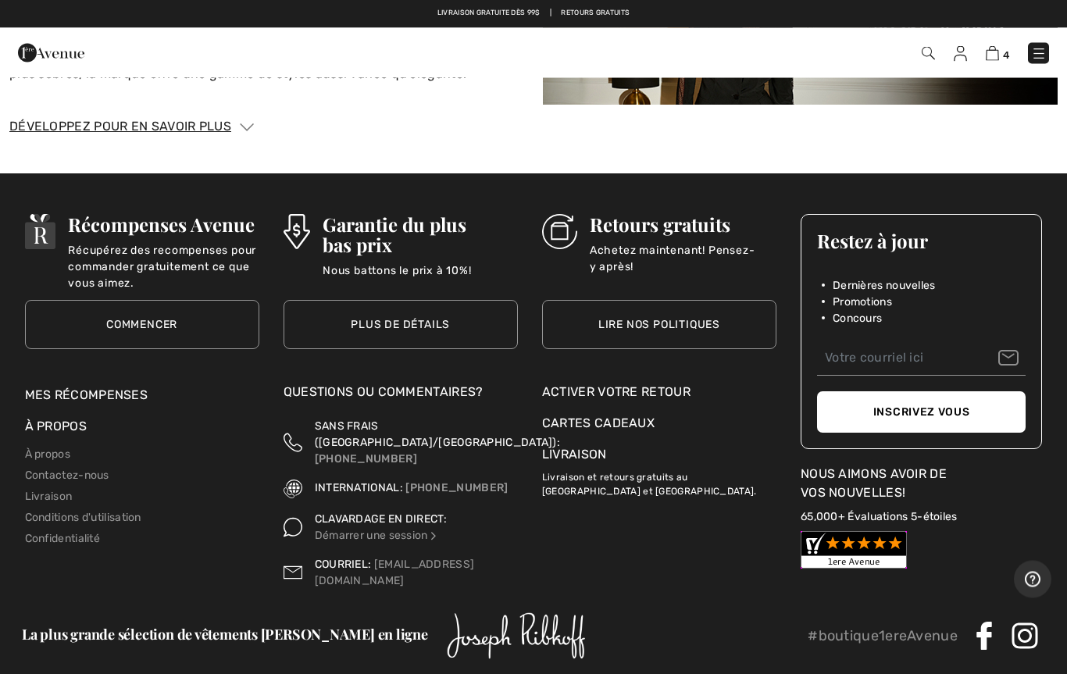
scroll to position [2274, 0]
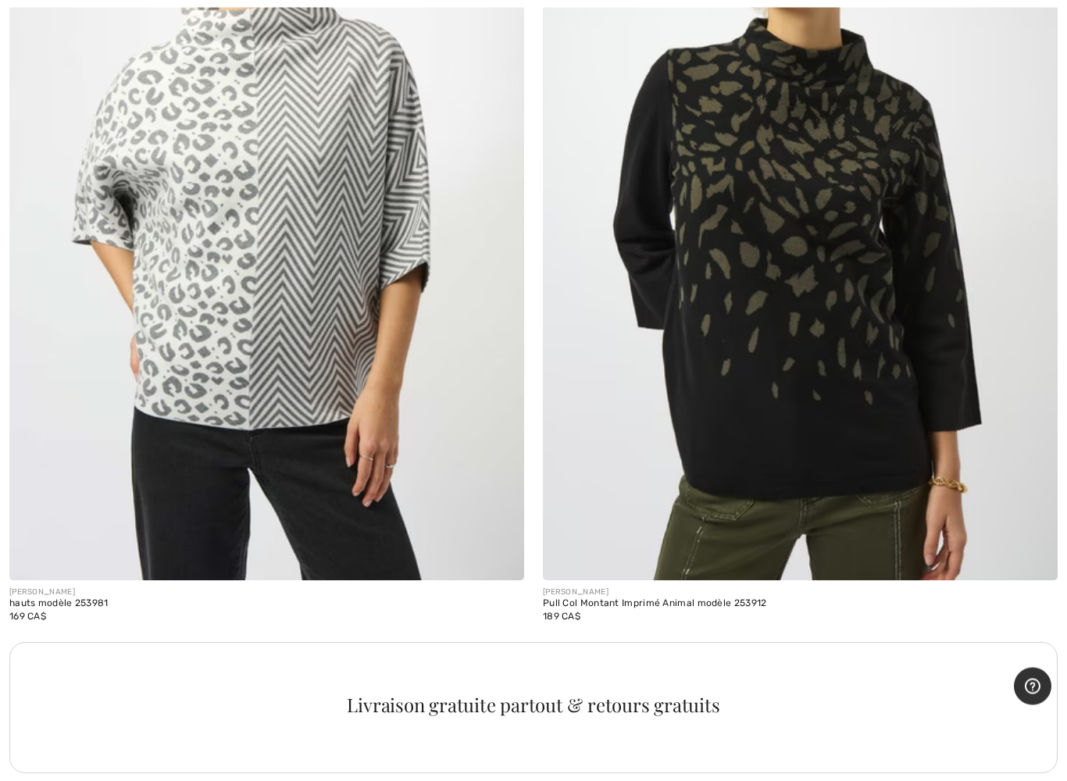
scroll to position [9725, 0]
click at [833, 393] on img at bounding box center [800, 194] width 515 height 773
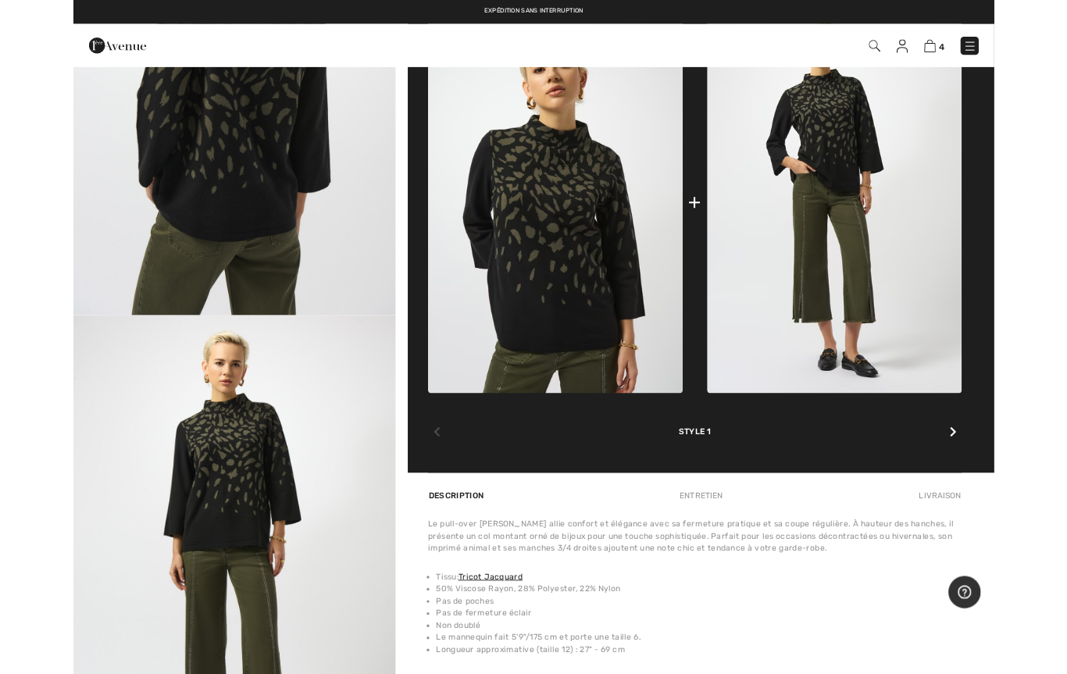
scroll to position [671, 0]
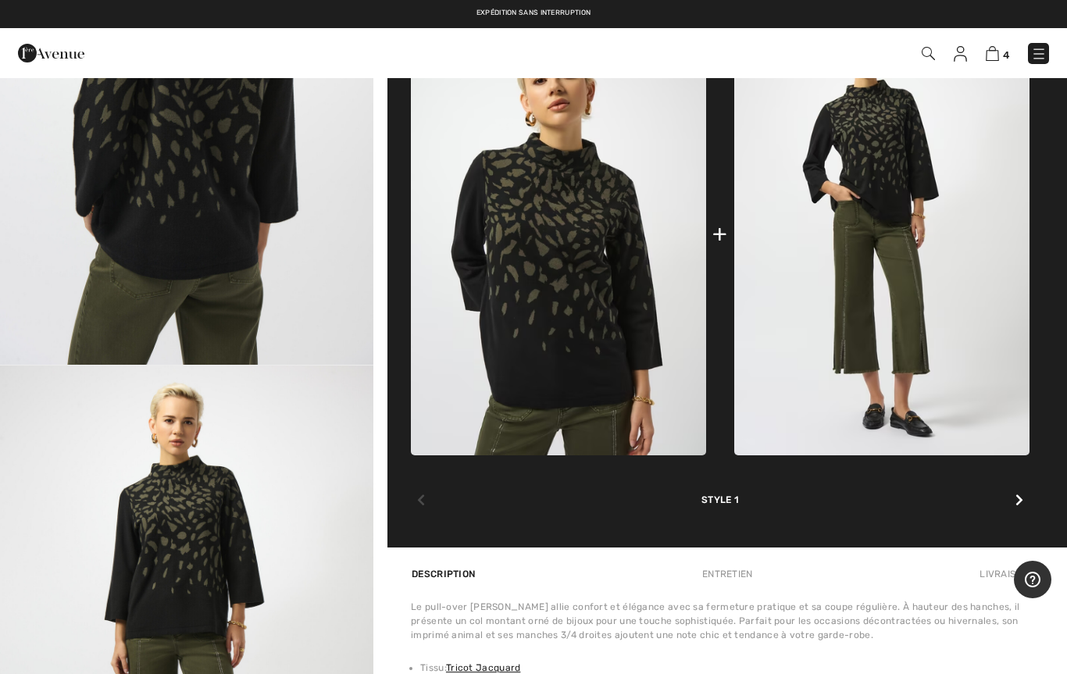
click at [892, 321] on img at bounding box center [882, 234] width 295 height 443
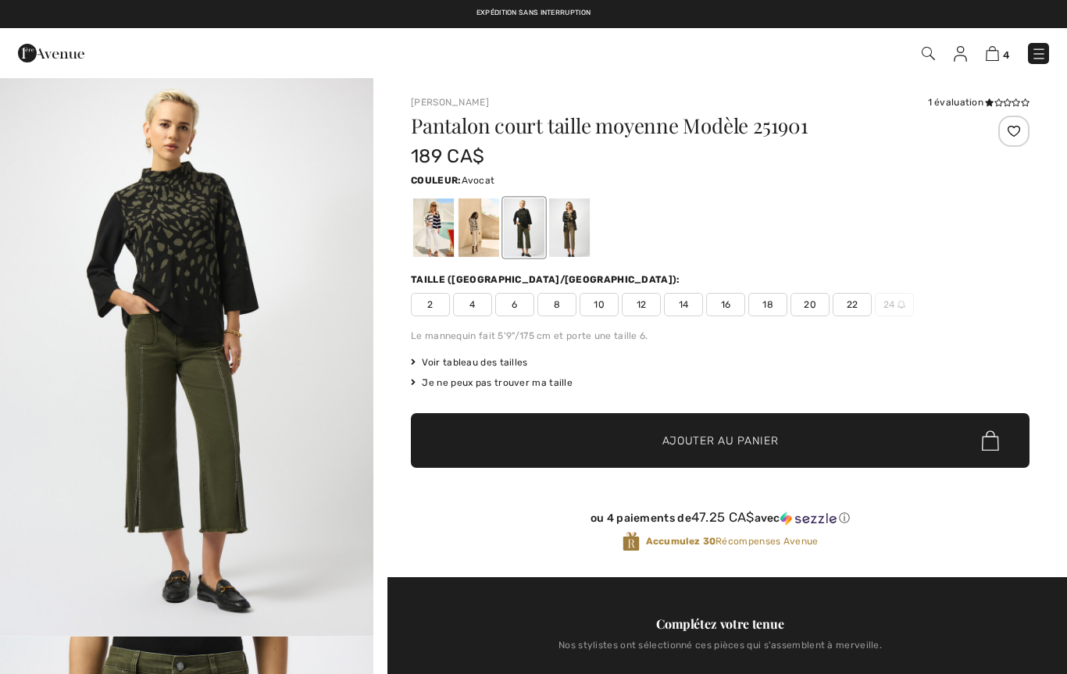
checkbox input "true"
click at [245, 509] on img "1 / 4" at bounding box center [187, 357] width 374 height 560
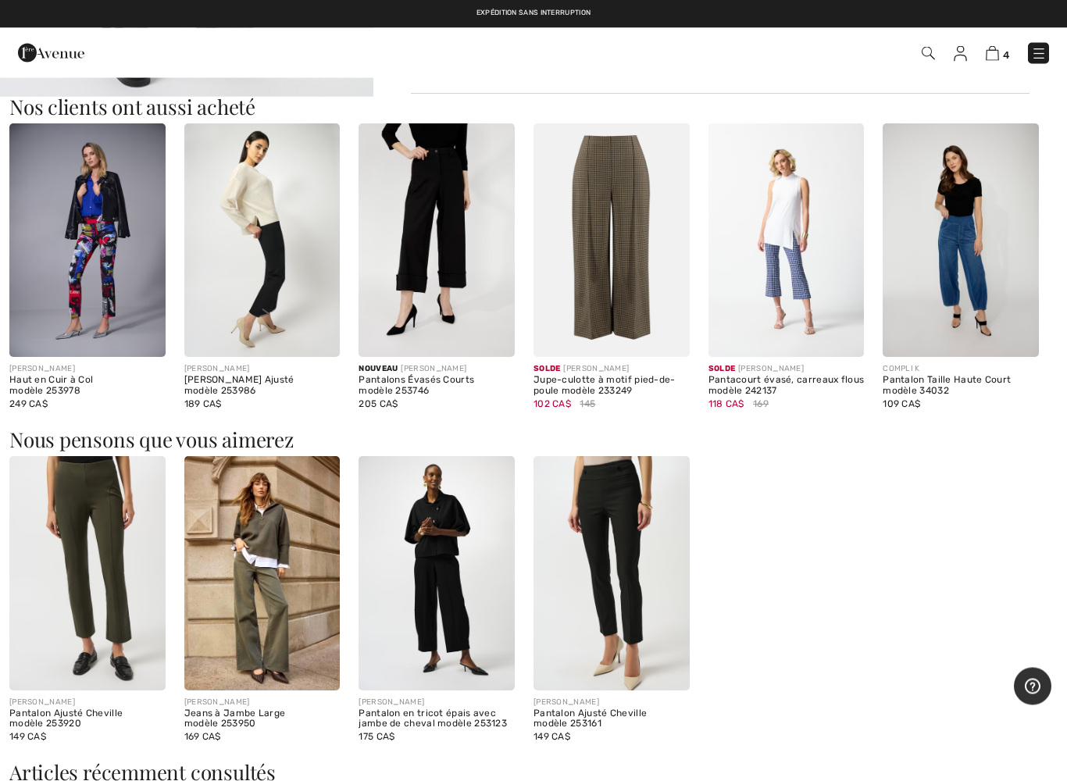
scroll to position [1478, 0]
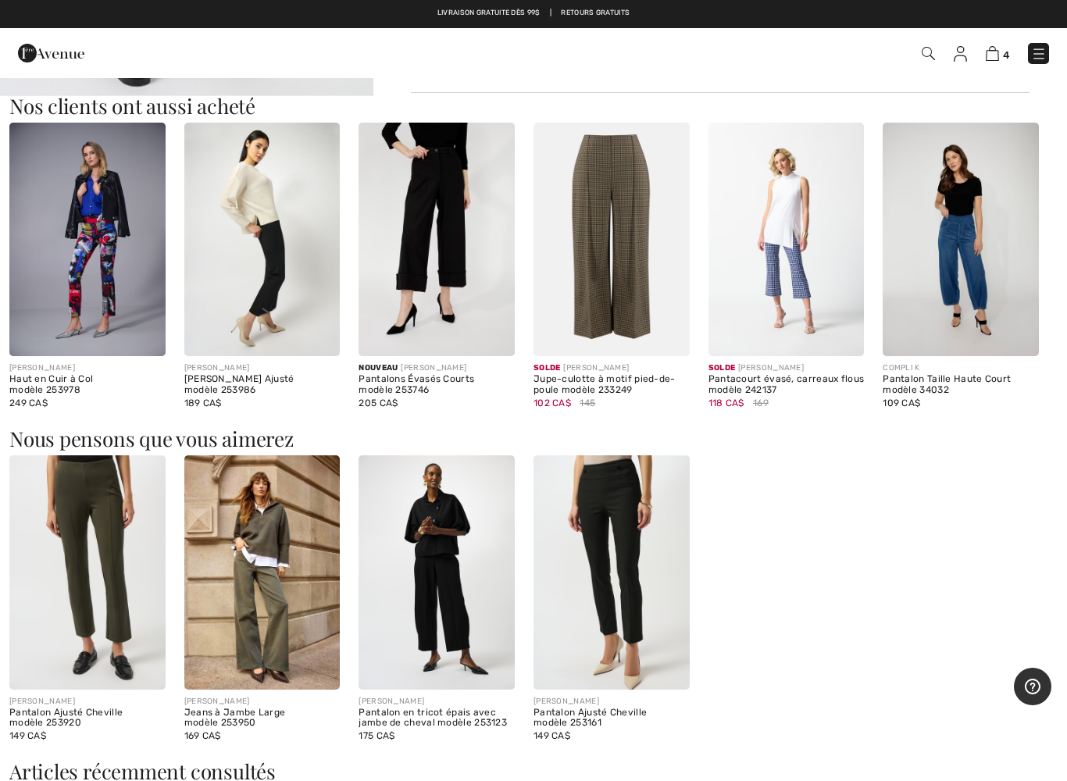
click at [279, 552] on img at bounding box center [262, 573] width 156 height 234
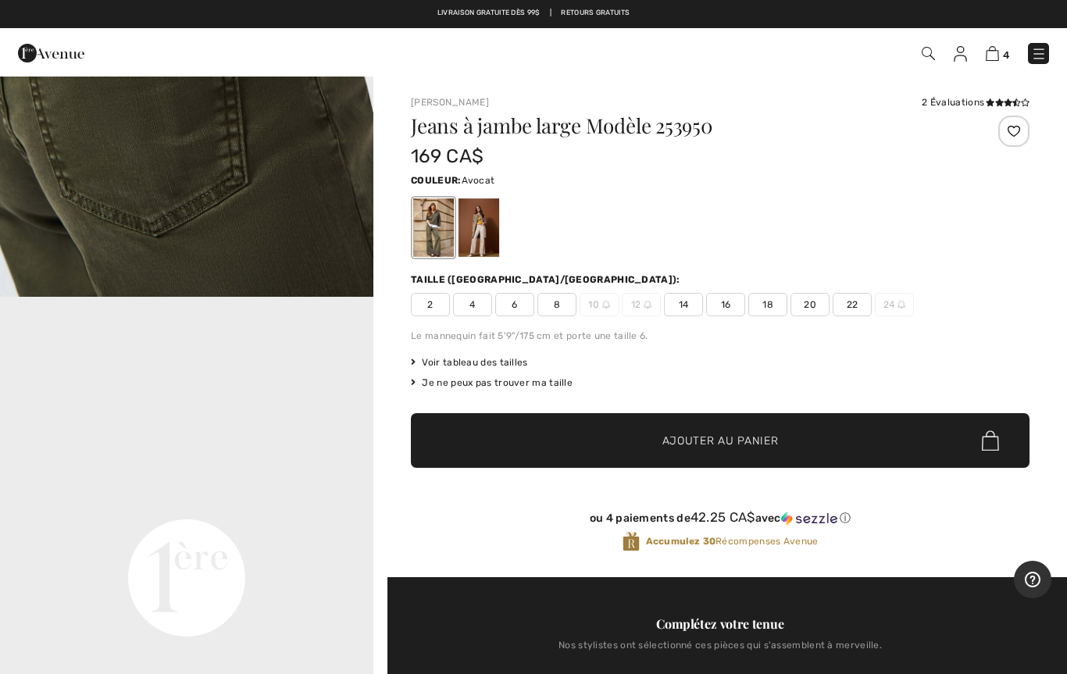
scroll to position [897, 0]
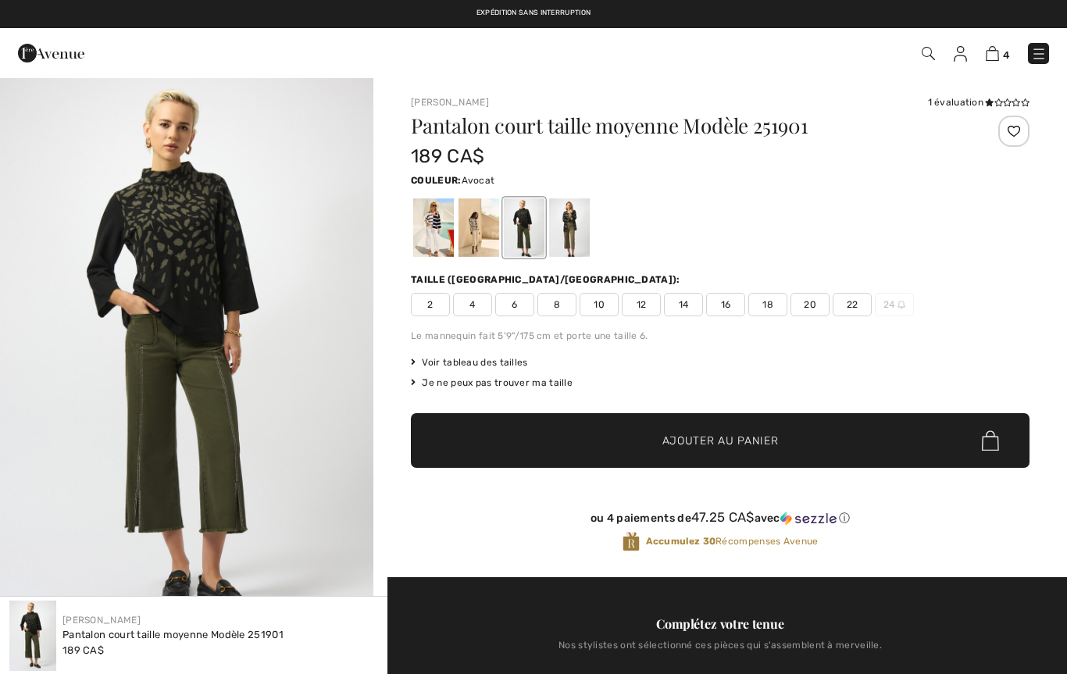
checkbox input "true"
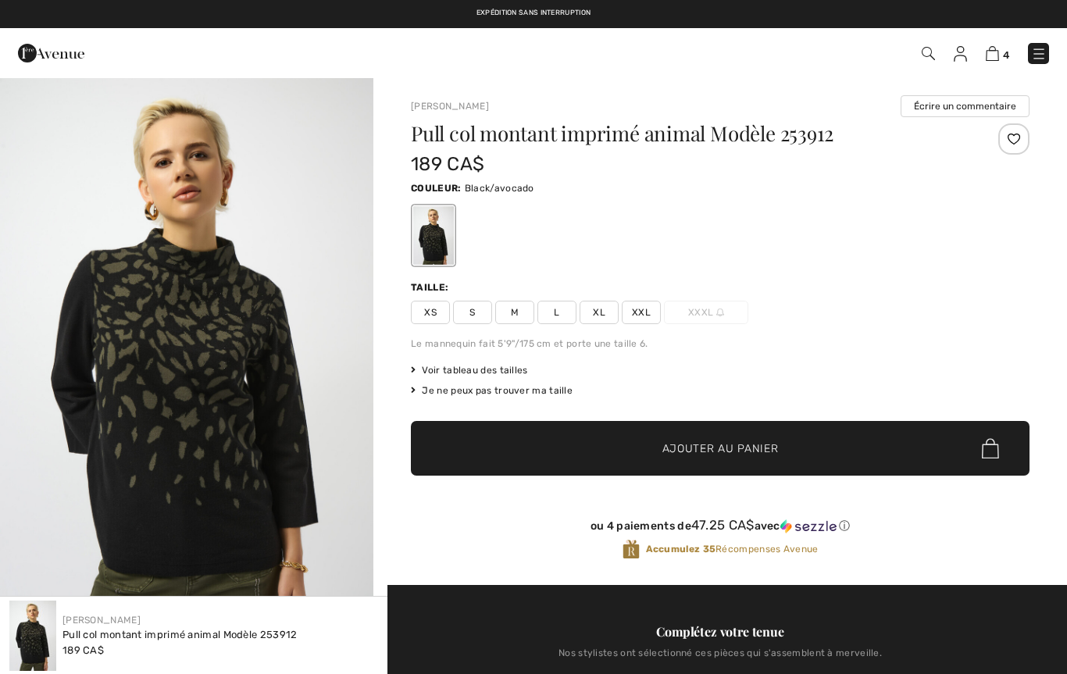
checkbox input "true"
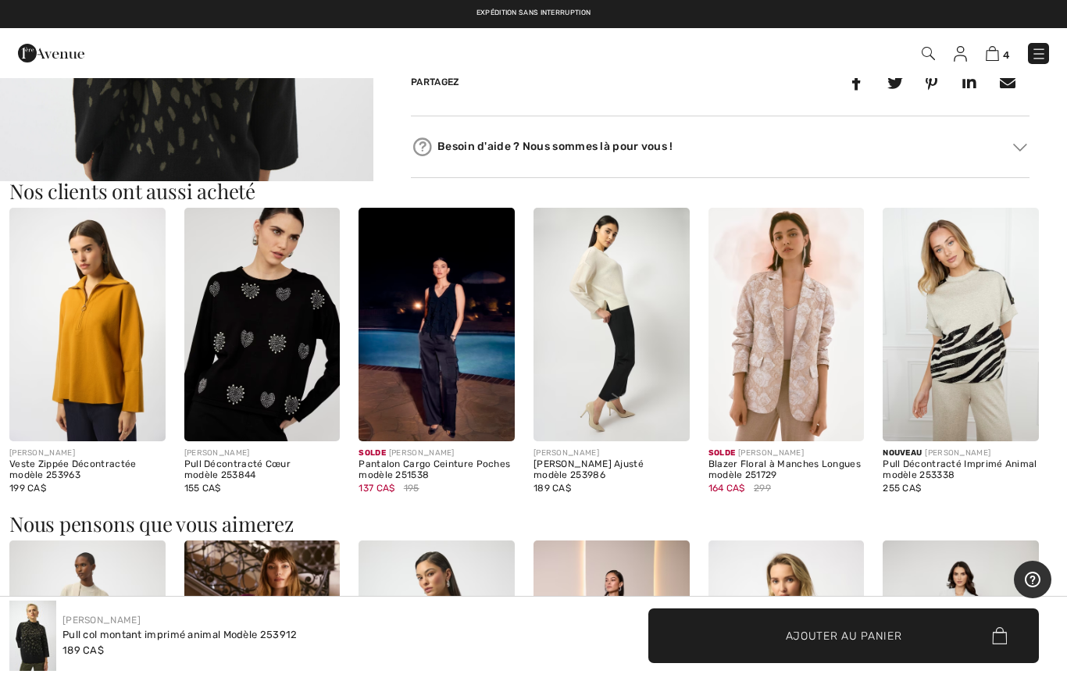
scroll to position [1432, 0]
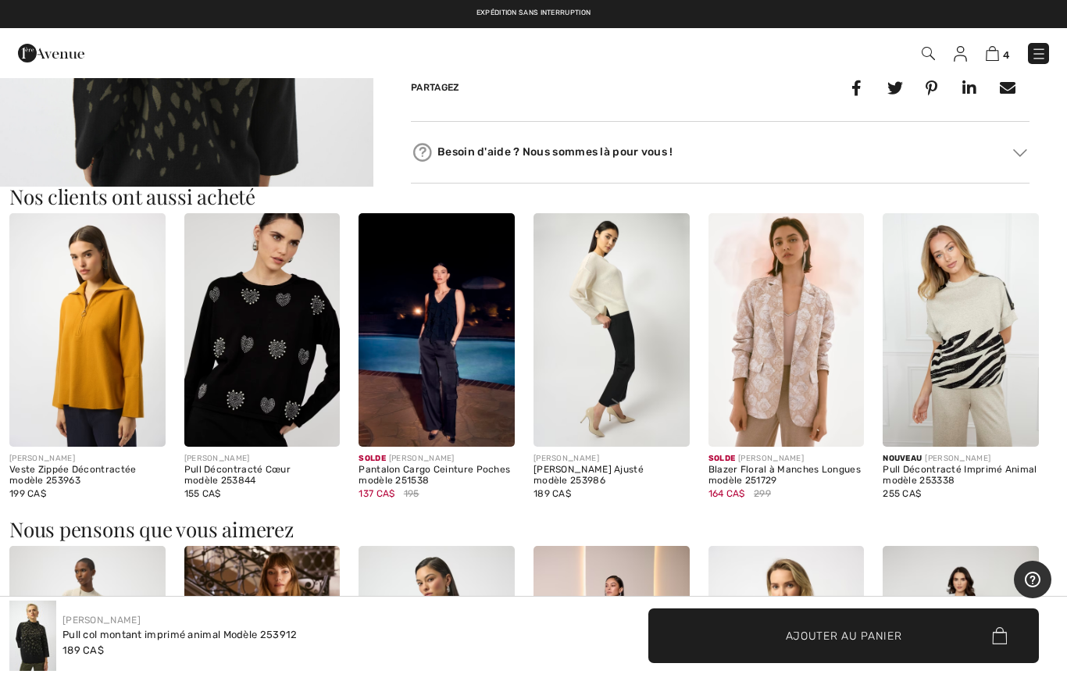
click at [992, 61] on img at bounding box center [992, 53] width 13 height 15
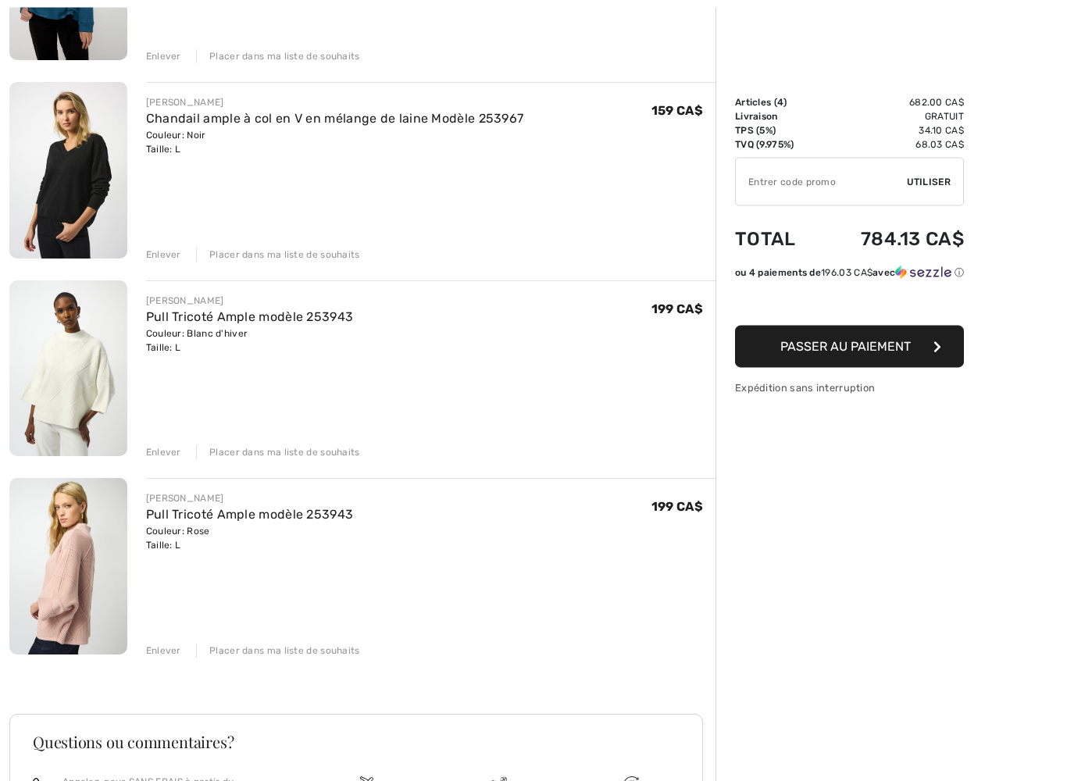
scroll to position [322, 0]
click at [171, 443] on div "Enlever Placer dans ma liste de souhaits" at bounding box center [431, 450] width 570 height 17
click at [156, 451] on div "Enlever" at bounding box center [163, 452] width 35 height 14
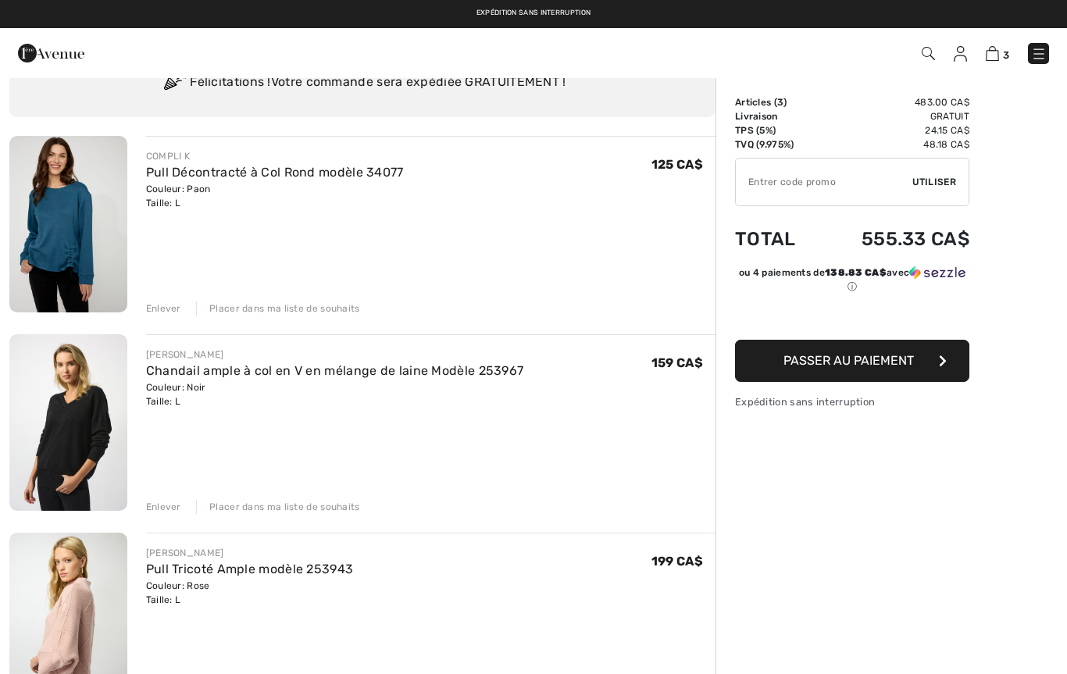
scroll to position [67, 0]
click at [76, 407] on img at bounding box center [68, 424] width 118 height 177
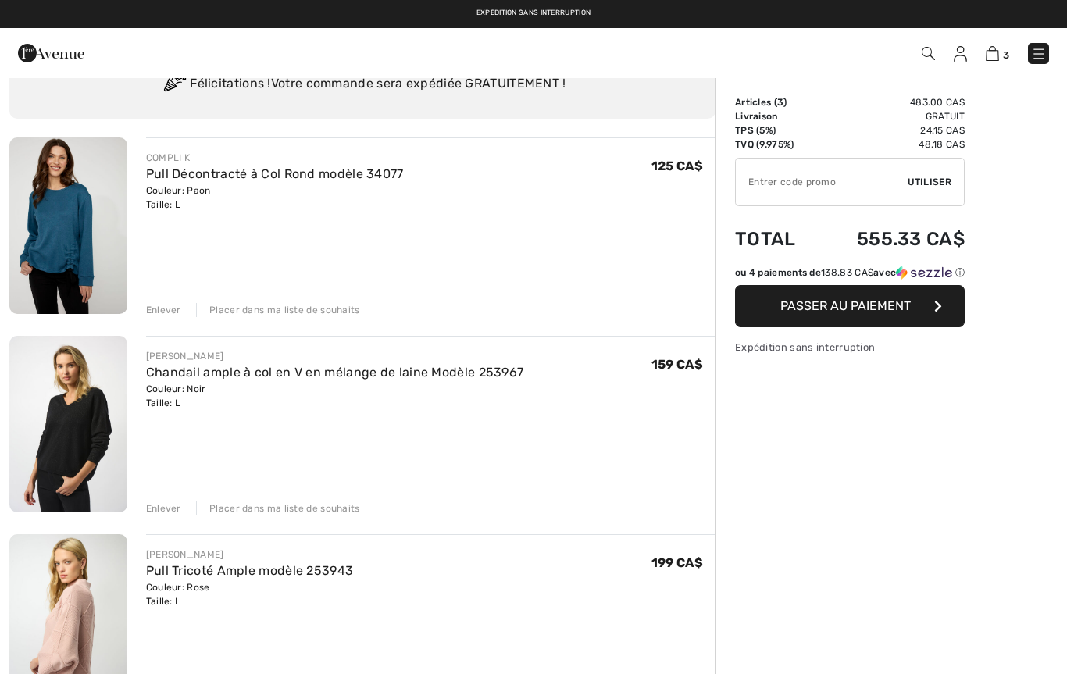
scroll to position [67, 0]
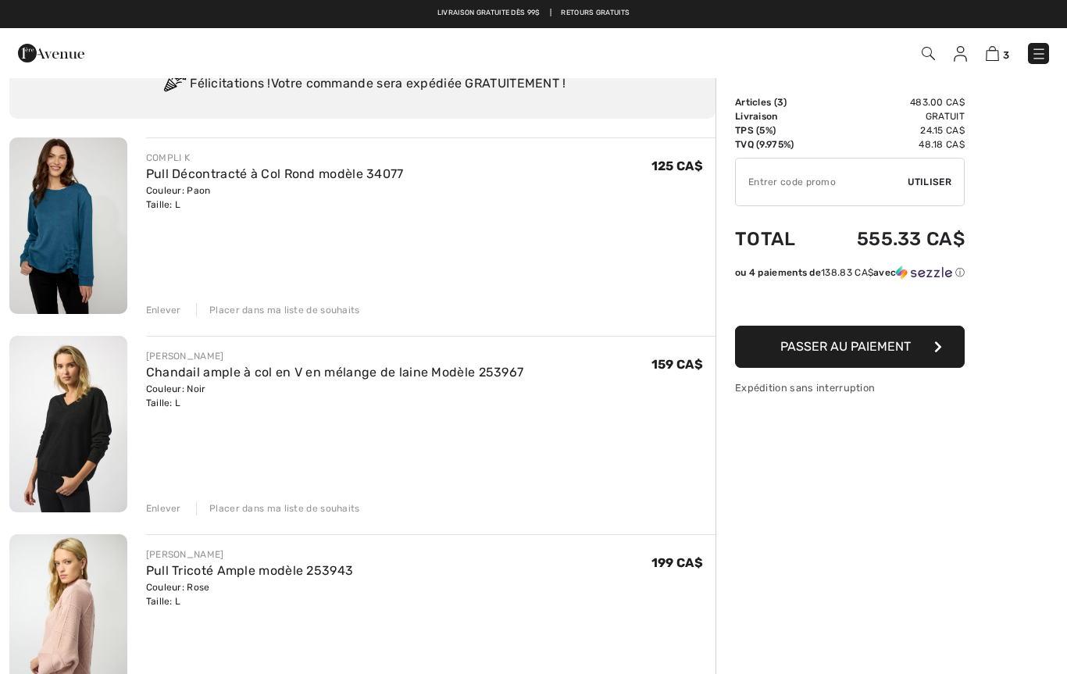
click at [103, 243] on img at bounding box center [68, 226] width 118 height 177
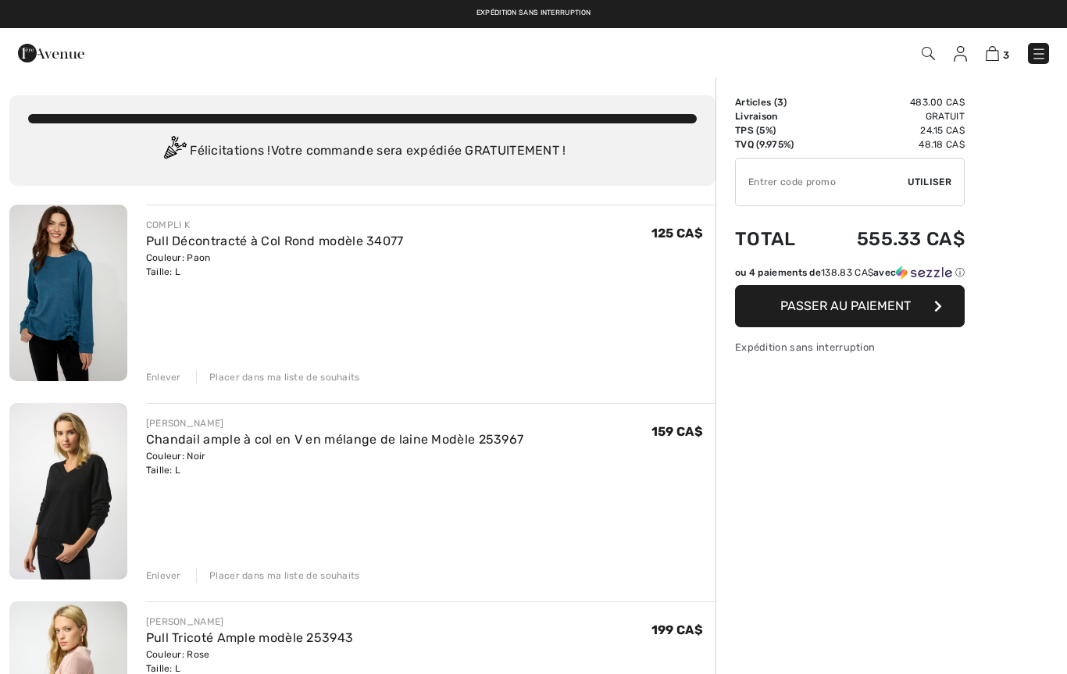
scroll to position [67, 0]
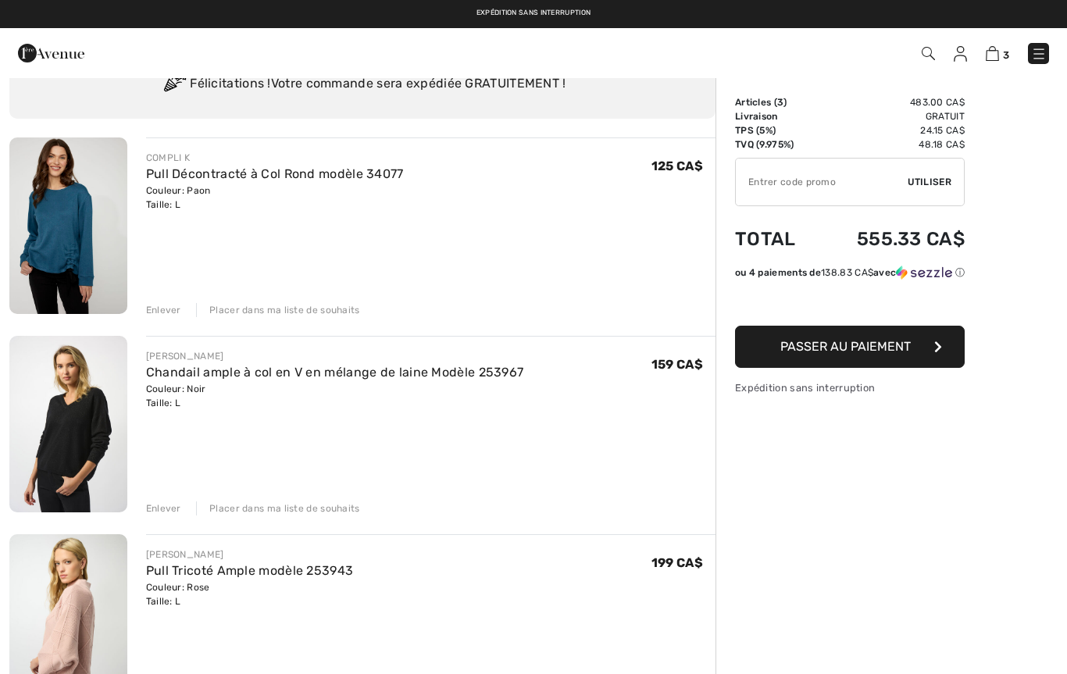
click at [164, 313] on div "Enlever" at bounding box center [163, 310] width 35 height 14
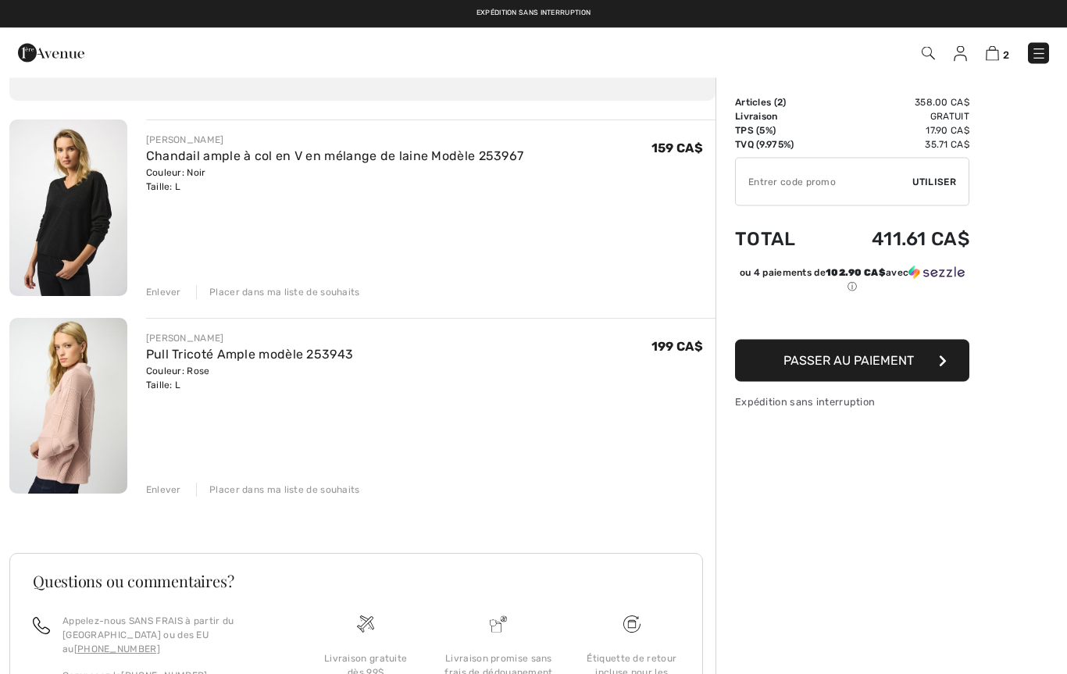
scroll to position [0, 0]
